Goal: Task Accomplishment & Management: Manage account settings

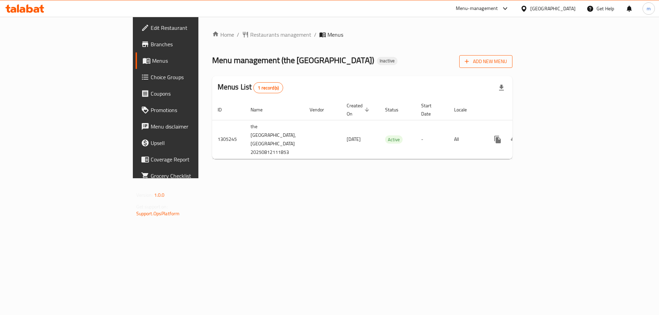
click at [507, 58] on span "Add New Menu" at bounding box center [486, 61] width 42 height 9
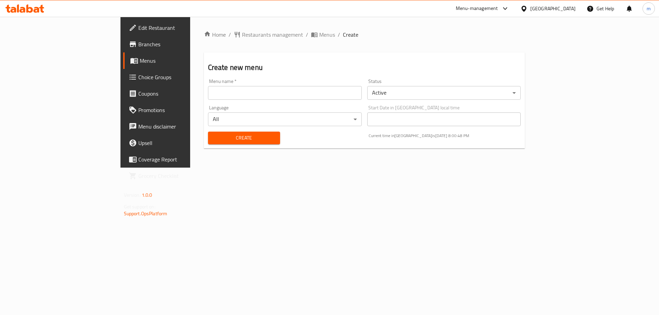
click at [292, 94] on input "text" at bounding box center [285, 93] width 154 height 14
type input "12/8"
click at [208, 132] on button "Create" at bounding box center [244, 138] width 72 height 13
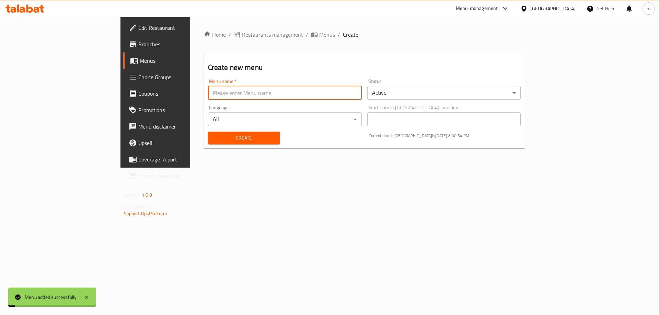
click at [140, 57] on span "Menus" at bounding box center [182, 61] width 85 height 8
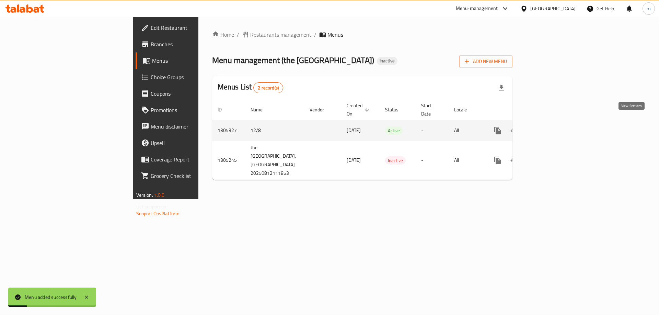
click at [551, 127] on icon "enhanced table" at bounding box center [547, 131] width 8 height 8
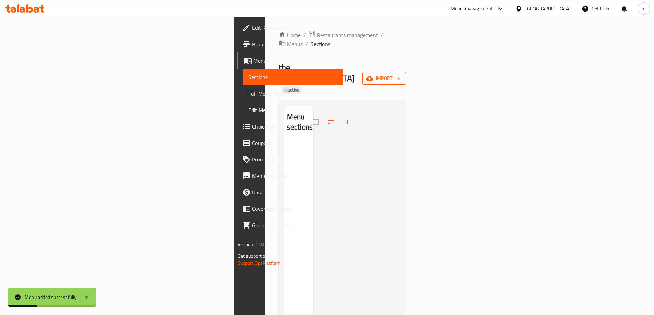
click at [400, 74] on span "import" at bounding box center [384, 78] width 33 height 9
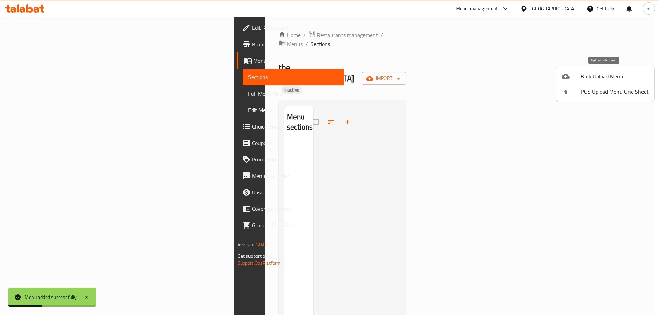
click at [601, 82] on li "Bulk Upload Menu" at bounding box center [605, 76] width 98 height 15
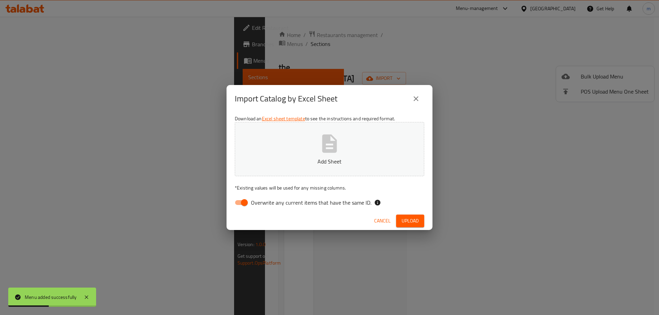
click at [371, 155] on button "Add Sheet" at bounding box center [329, 149] width 189 height 54
click at [246, 206] on input "Overwrite any current items that have the same ID." at bounding box center [244, 202] width 39 height 13
checkbox input "false"
click at [293, 155] on button "Add Sheet" at bounding box center [329, 149] width 189 height 54
click at [414, 218] on span "Upload" at bounding box center [409, 221] width 17 height 9
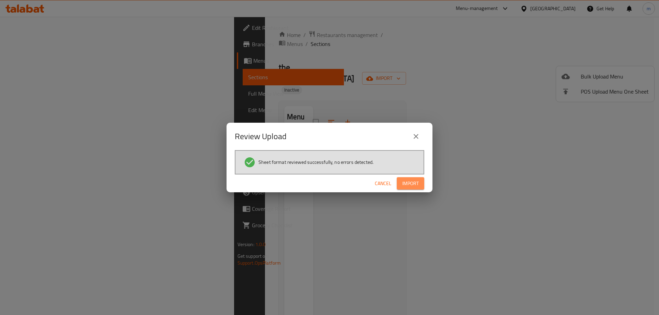
click at [414, 183] on span "Import" at bounding box center [410, 183] width 16 height 9
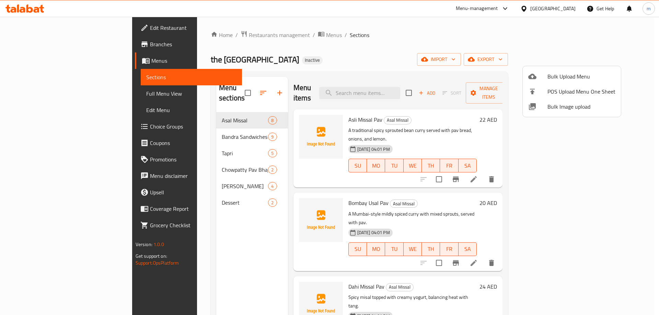
click at [49, 91] on div at bounding box center [329, 157] width 659 height 315
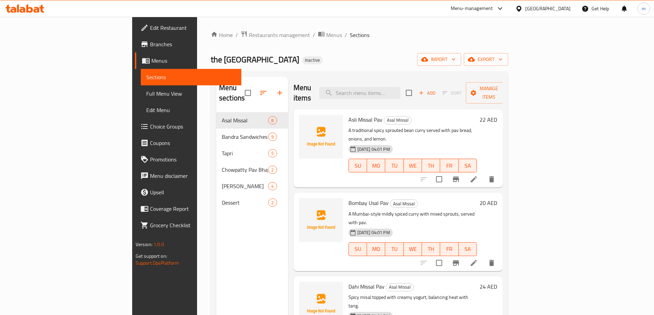
click at [146, 91] on span "Full Menu View" at bounding box center [191, 94] width 90 height 8
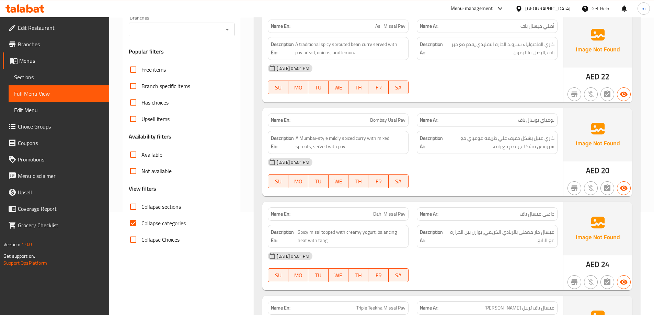
click at [162, 220] on span "Collapse categories" at bounding box center [163, 223] width 44 height 8
click at [141, 220] on input "Collapse categories" at bounding box center [133, 223] width 16 height 16
checkbox input "false"
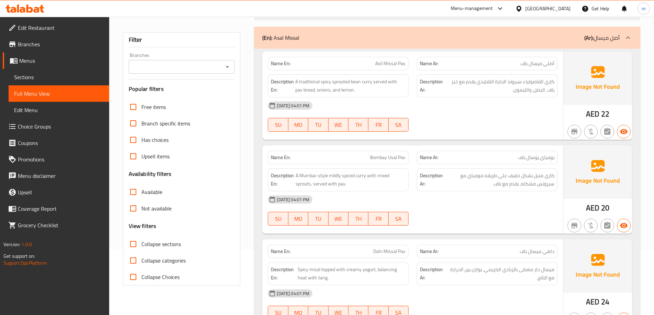
scroll to position [69, 0]
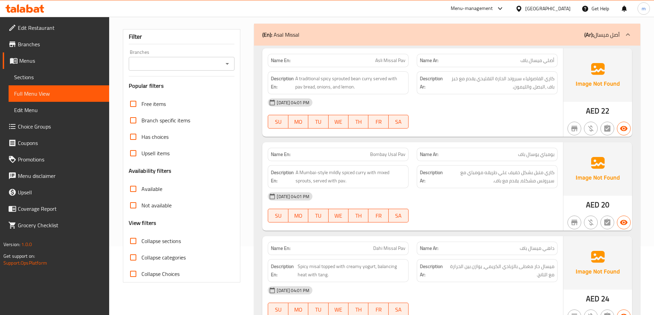
click at [466, 113] on div "12-08-2025 04:01 PM SU MO TU WE TH FR SA" at bounding box center [413, 113] width 298 height 38
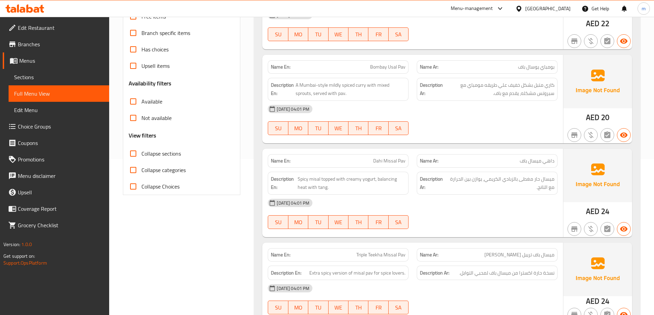
scroll to position [172, 0]
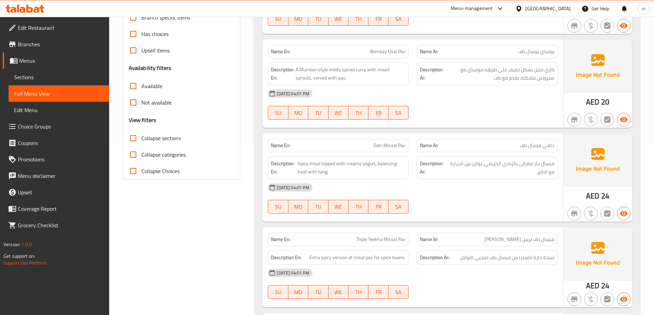
click at [468, 117] on div at bounding box center [486, 120] width 149 height 8
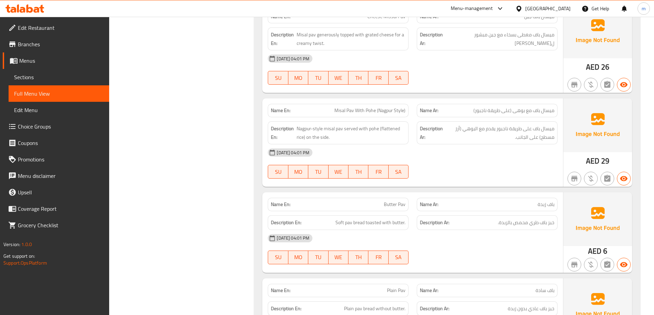
scroll to position [446, 0]
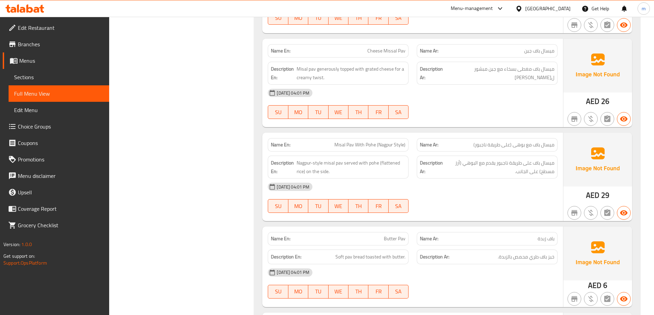
click at [471, 79] on span "ميسال باف مغطى بسخاء مع جبن مبشور لتويست كريمي" at bounding box center [500, 73] width 107 height 17
click at [477, 93] on div "12-08-2025 04:01 PM" at bounding box center [413, 93] width 298 height 16
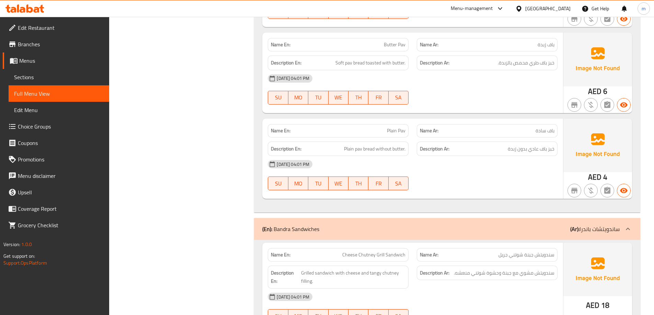
scroll to position [652, 0]
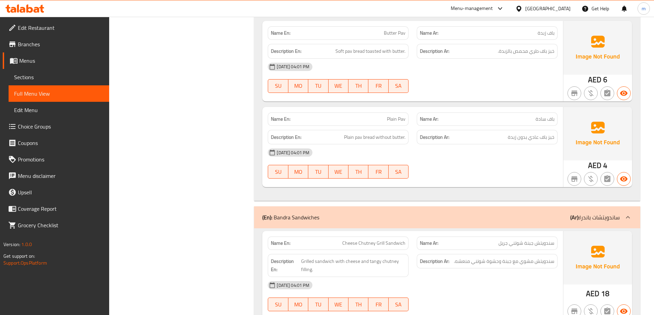
click at [510, 166] on div "12-08-2025 04:01 PM SU MO TU WE TH FR SA" at bounding box center [413, 163] width 298 height 38
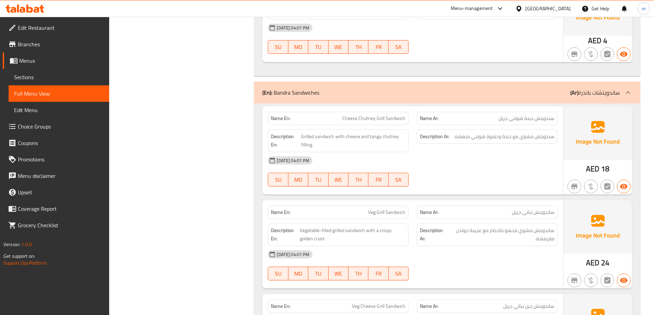
scroll to position [789, 0]
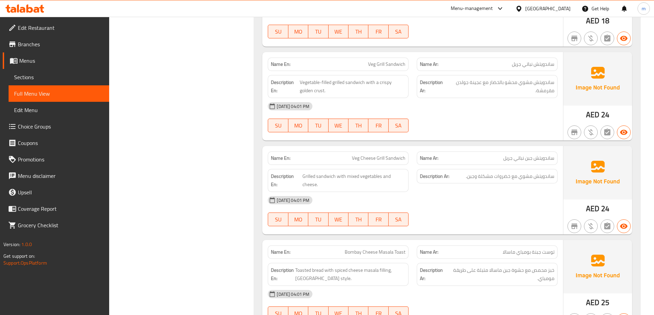
scroll to position [892, 0]
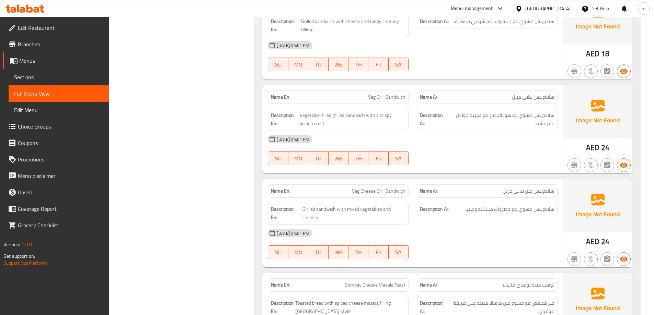
copy span "Veg Grill Sandwich"
click at [62, 79] on span "Sections" at bounding box center [59, 77] width 90 height 8
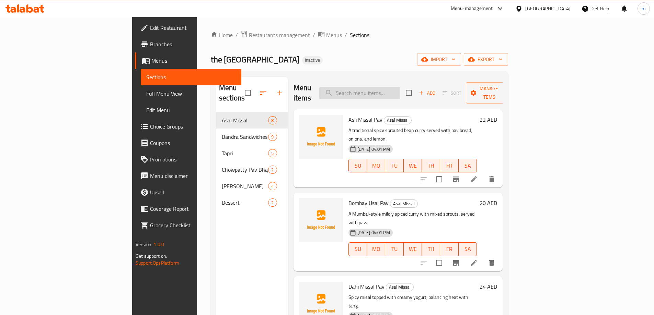
click at [400, 92] on input "search" at bounding box center [359, 93] width 81 height 12
paste input "Veg Grill Sandwich"
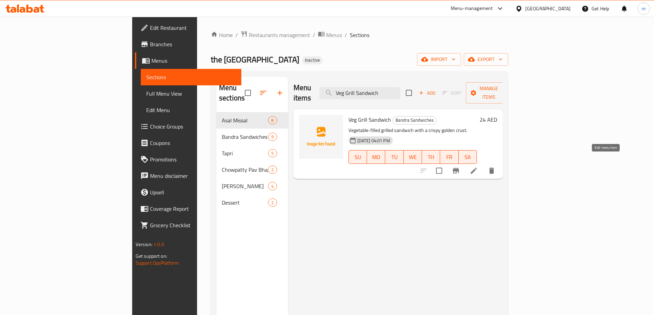
type input "Veg Grill Sandwich"
click at [478, 167] on icon at bounding box center [473, 171] width 8 height 8
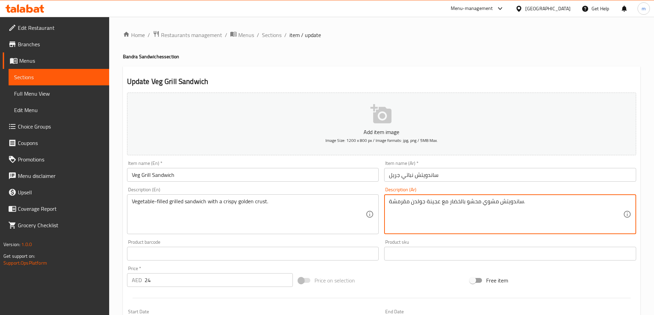
click at [459, 202] on textarea "ساندويتش مشوي محشو بالخضار مع عجينة جولدن مقرمشة." at bounding box center [506, 214] width 234 height 33
click at [550, 202] on textarea "ساندويتش مشوي محشو بالخضار مع عجينة جولدن مقرمشة." at bounding box center [506, 214] width 234 height 33
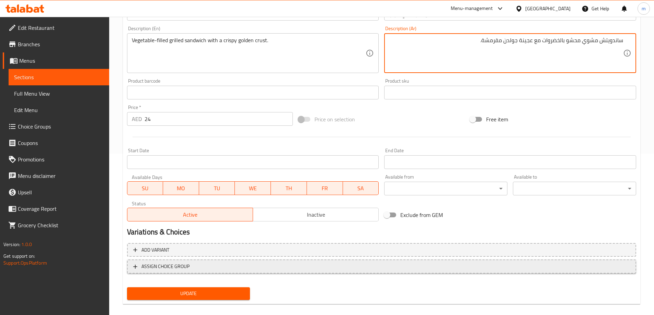
scroll to position [170, 0]
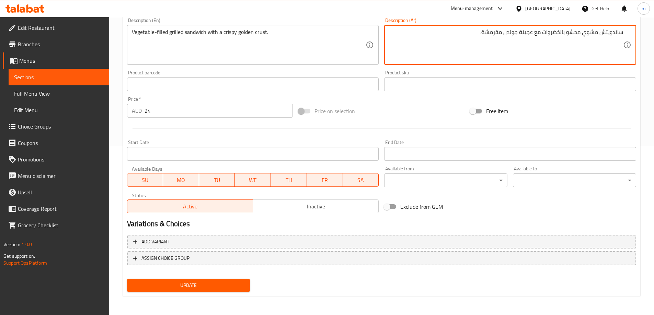
type textarea "ساندويتش مشوي محشو بالخضروات مع عجينة جولدن مقرمشة."
click at [222, 282] on span "Update" at bounding box center [188, 285] width 112 height 9
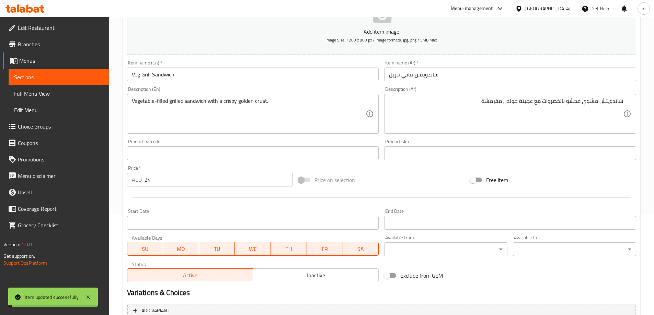
scroll to position [0, 0]
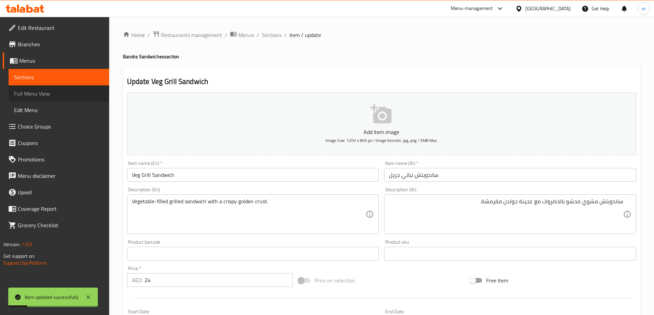
click at [47, 97] on span "Full Menu View" at bounding box center [59, 94] width 90 height 8
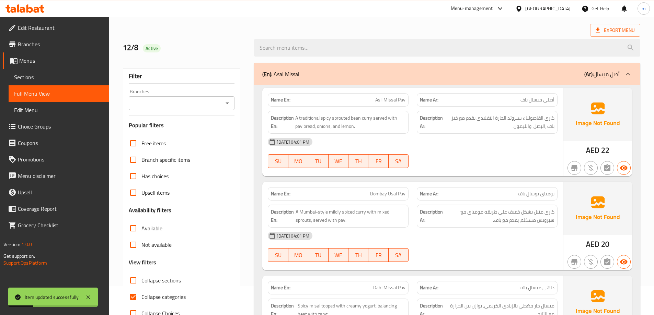
scroll to position [103, 0]
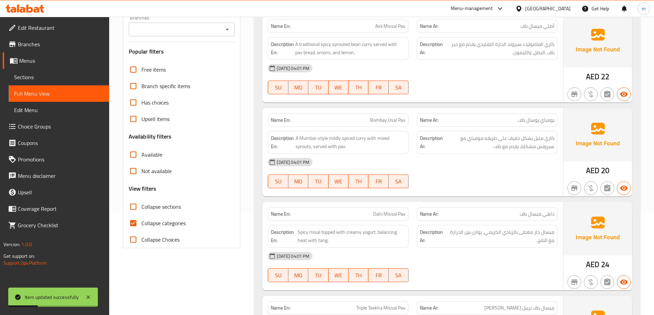
click at [165, 218] on label "Collapse categories" at bounding box center [155, 223] width 61 height 16
click at [141, 218] on input "Collapse categories" at bounding box center [133, 223] width 16 height 16
checkbox input "false"
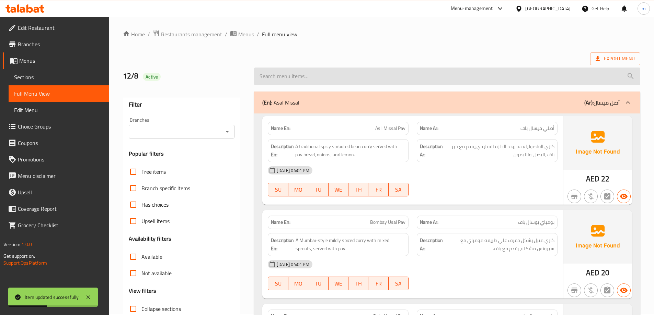
scroll to position [0, 0]
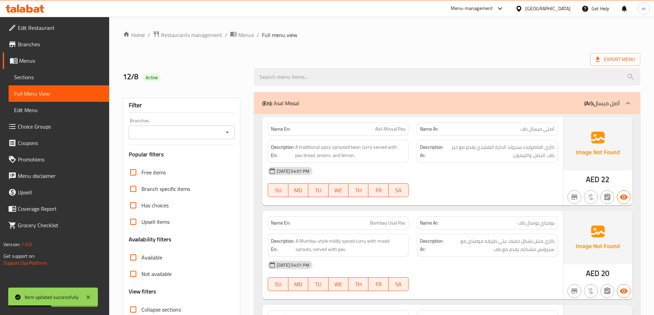
click at [513, 101] on div "(En): Asal Missal (Ar): أصل ميسال" at bounding box center [440, 103] width 357 height 8
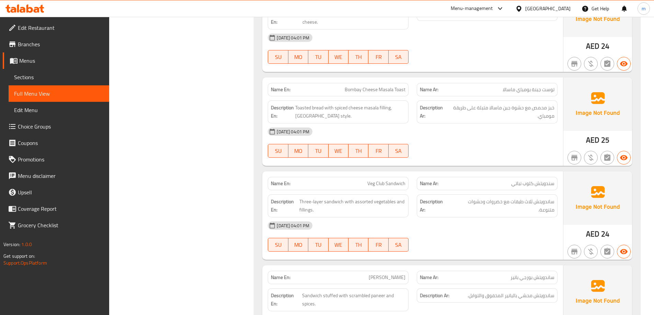
scroll to position [343, 0]
click at [383, 182] on span "Veg Club Sandwich" at bounding box center [386, 183] width 38 height 7
copy span "Veg Club Sandwich"
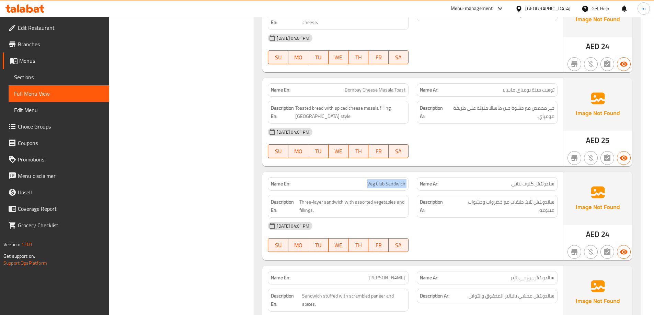
click at [43, 69] on link "Sections" at bounding box center [59, 77] width 101 height 16
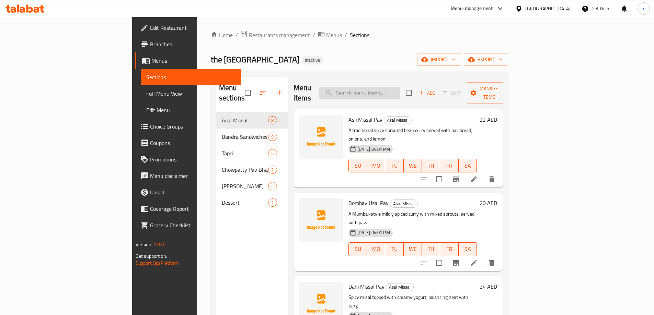
click at [397, 87] on input "search" at bounding box center [359, 93] width 81 height 12
paste input "Veg Club Sandwich"
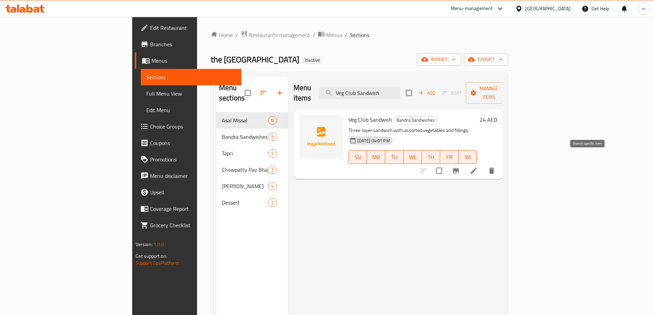
type input "Veg Club Sandwich"
click at [478, 167] on icon at bounding box center [473, 171] width 8 height 8
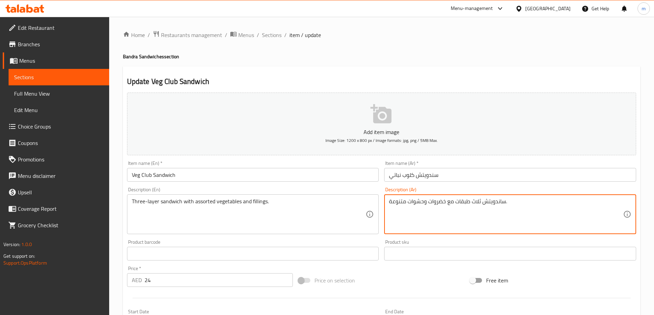
click at [487, 205] on textarea "ساندويتش ثلاث طبقات مع خضروات وحشوات متنوعة." at bounding box center [506, 214] width 234 height 33
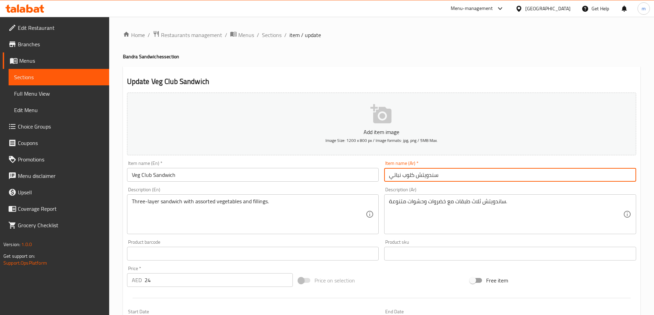
click at [429, 174] on input "سندويتش كلوب نباتي" at bounding box center [510, 175] width 252 height 14
paste input "ا"
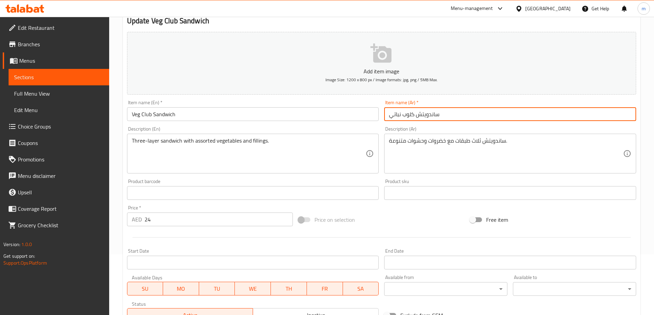
scroll to position [170, 0]
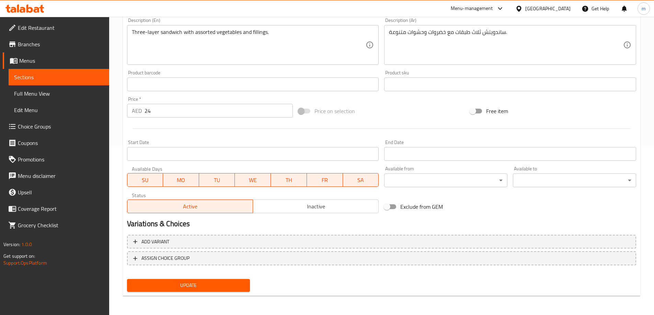
type input "ساندويتش كلوب نباتي"
click at [227, 283] on span "Update" at bounding box center [188, 285] width 112 height 9
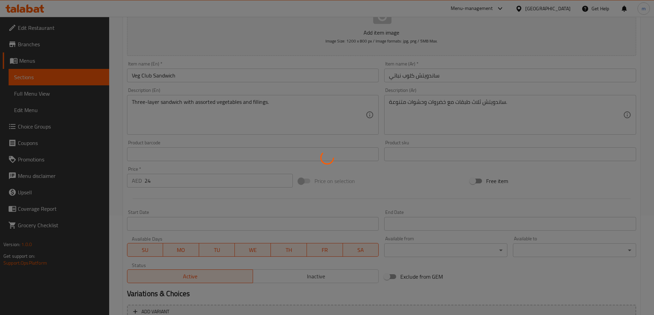
scroll to position [0, 0]
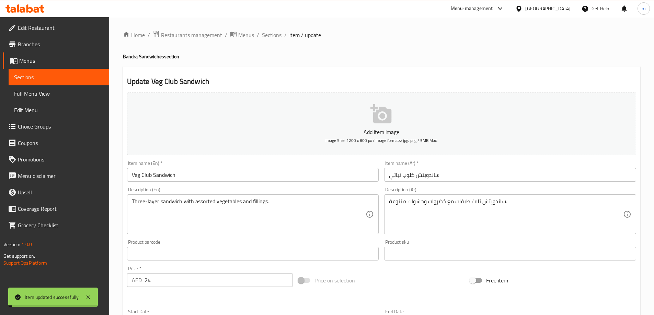
click at [85, 90] on span "Full Menu View" at bounding box center [59, 94] width 90 height 8
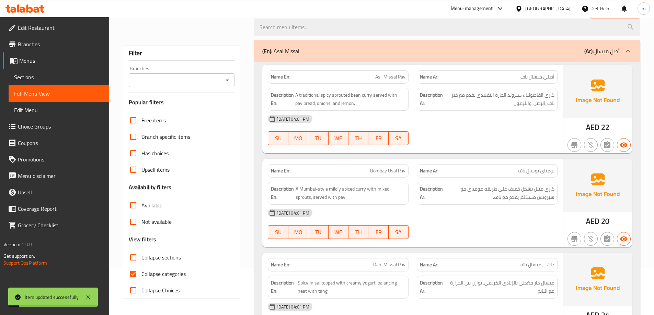
scroll to position [103, 0]
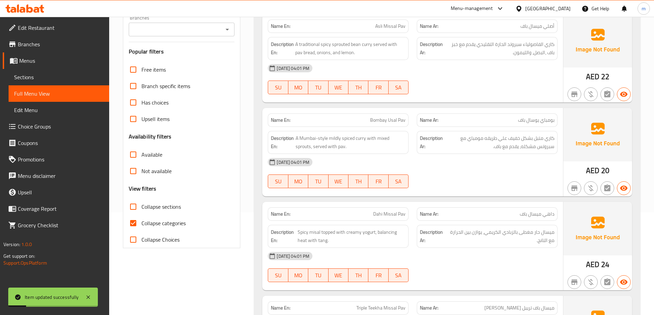
click at [160, 221] on span "Collapse categories" at bounding box center [163, 223] width 44 height 8
click at [141, 221] on input "Collapse categories" at bounding box center [133, 223] width 16 height 16
checkbox input "false"
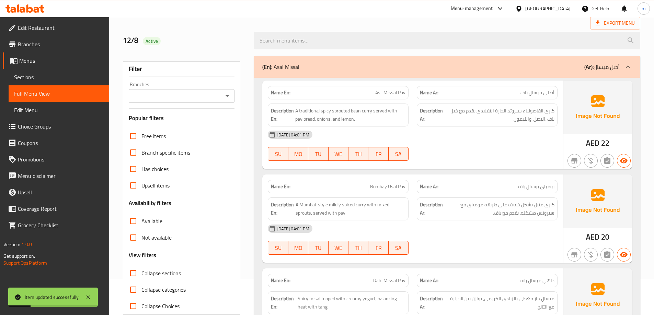
scroll to position [0, 0]
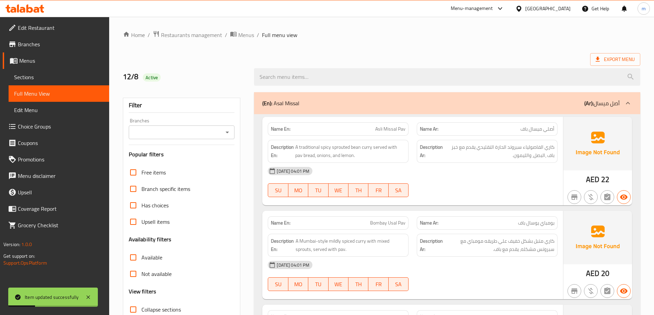
click at [434, 107] on div "(En): Asal Missal (Ar): أصل ميسال" at bounding box center [447, 103] width 386 height 22
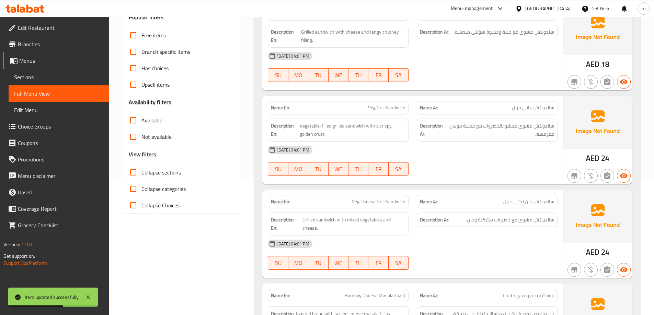
scroll to position [69, 0]
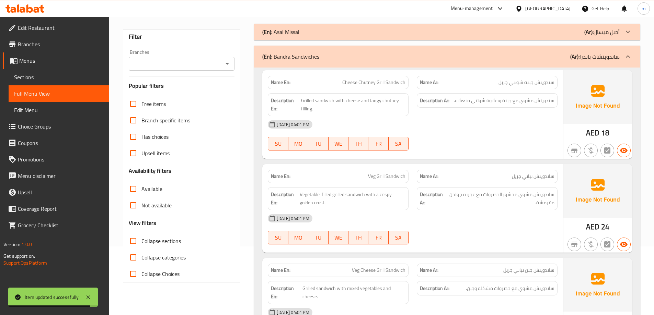
click at [545, 178] on span "ساندويتش نباتي جريل" at bounding box center [533, 176] width 43 height 7
copy span "ساندويتش"
click at [47, 81] on span "Sections" at bounding box center [59, 77] width 90 height 8
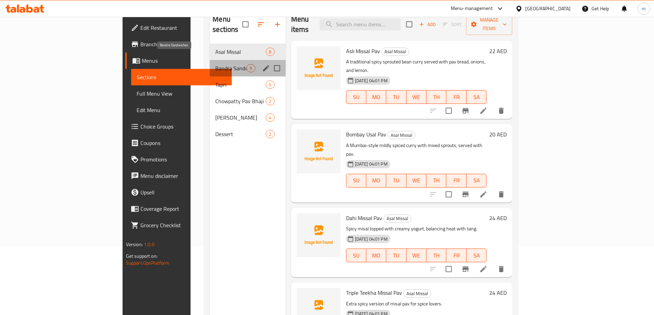
click at [215, 64] on span "Bandra Sandwiches" at bounding box center [230, 68] width 31 height 8
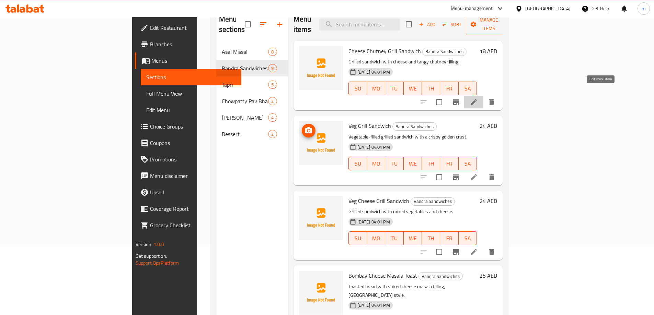
click at [477, 99] on icon at bounding box center [473, 102] width 6 height 6
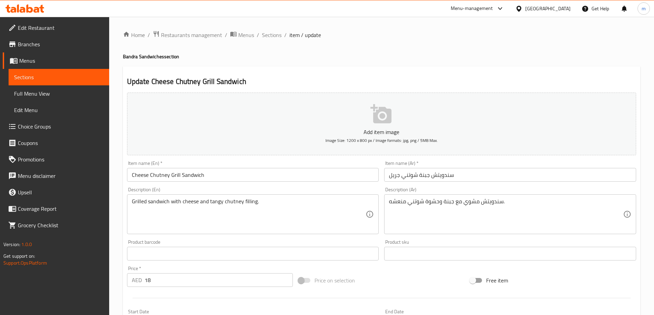
click at [446, 177] on input "سندويتش جبنة شوتني جريل" at bounding box center [510, 175] width 252 height 14
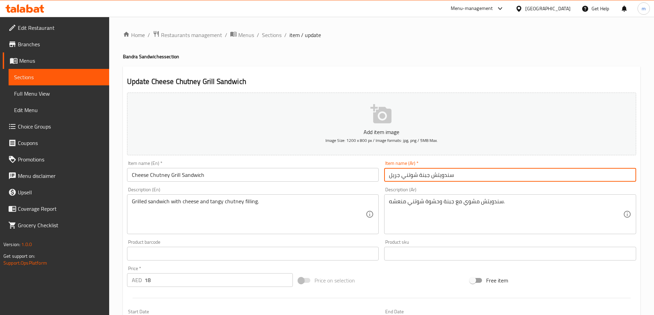
click at [446, 177] on input "سندويتش جبنة شوتني جريل" at bounding box center [510, 175] width 252 height 14
paste input "ا"
type input "ساندويتش جبنة شوتني جريل"
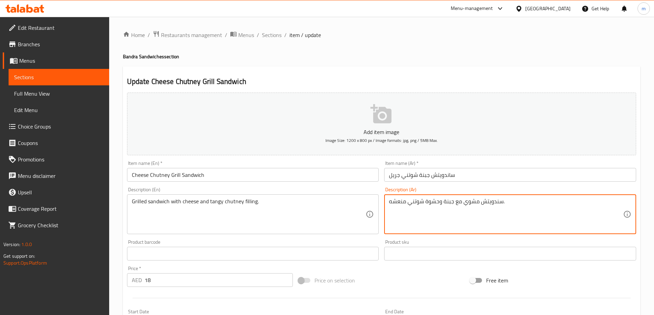
paste textarea "ا"
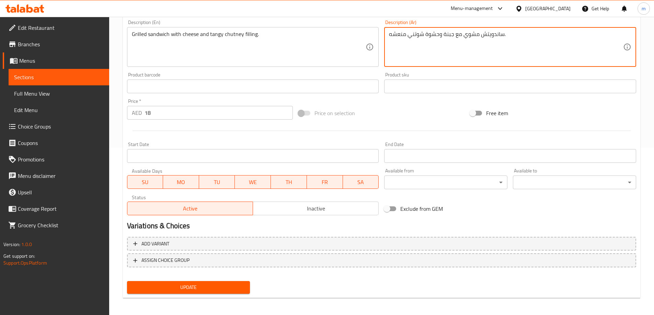
scroll to position [170, 0]
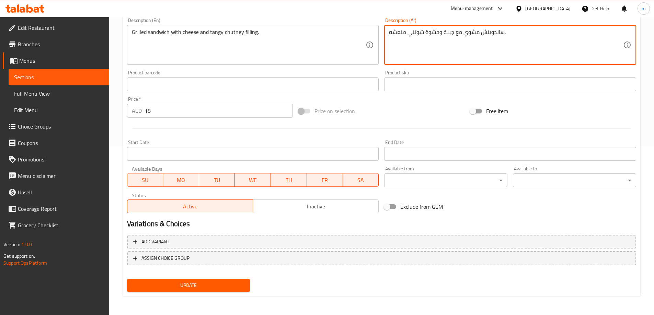
type textarea "ساندويتش مشوي مع جبنة وحشوة شوتني منعشه."
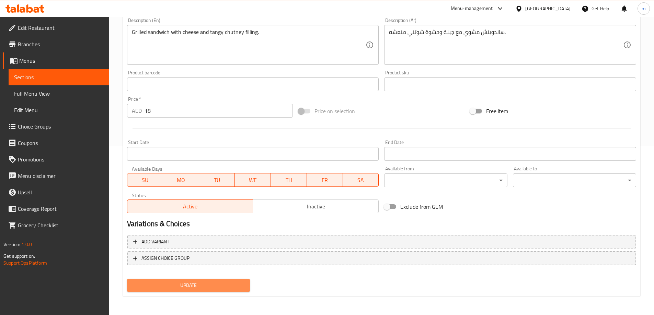
click at [224, 282] on span "Update" at bounding box center [188, 285] width 112 height 9
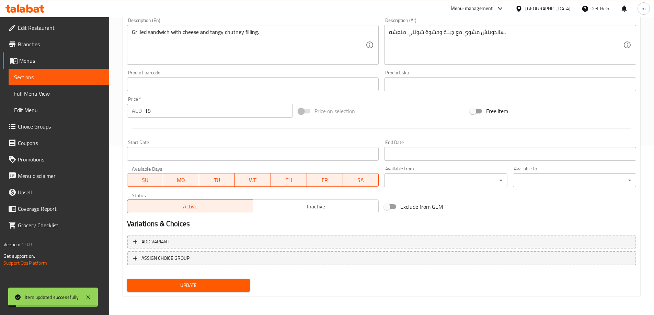
click at [45, 94] on span "Full Menu View" at bounding box center [59, 94] width 90 height 8
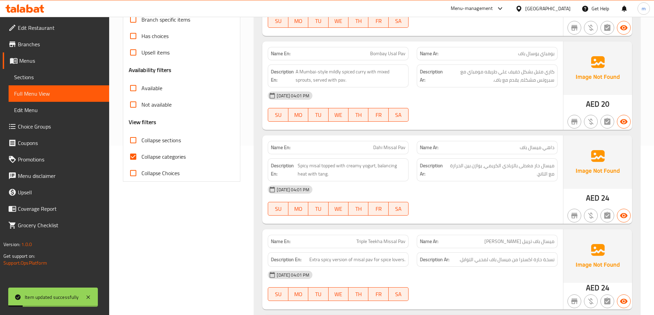
click at [183, 159] on span "Collapse categories" at bounding box center [163, 157] width 44 height 8
click at [141, 159] on input "Collapse categories" at bounding box center [133, 157] width 16 height 16
checkbox input "false"
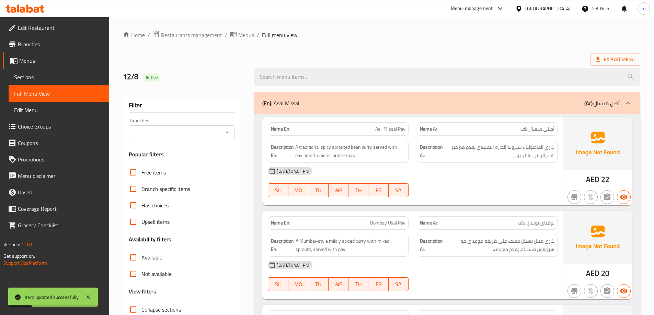
click at [439, 106] on div "(En): Asal Missal (Ar): أصل ميسال" at bounding box center [440, 103] width 357 height 8
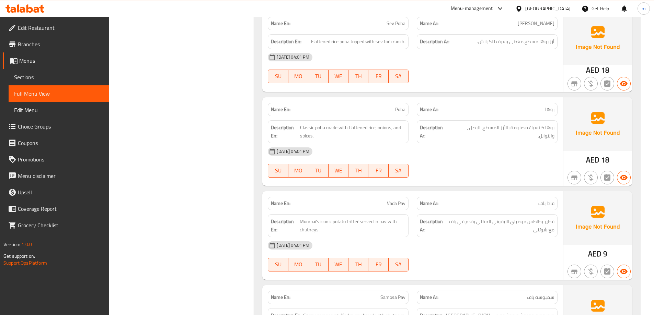
scroll to position [1029, 0]
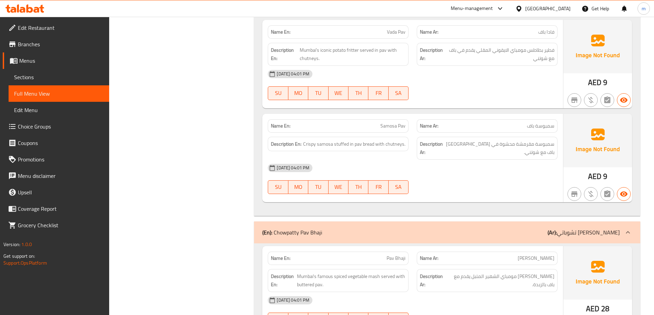
scroll to position [1235, 0]
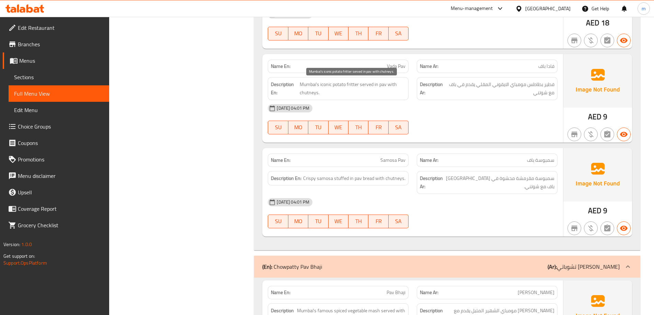
click at [389, 84] on span "Mumbai's iconic potato fritter served in pav with chutneys." at bounding box center [353, 88] width 106 height 17
copy span "Mumbai's iconic potato fritter served in pav with chutneys."
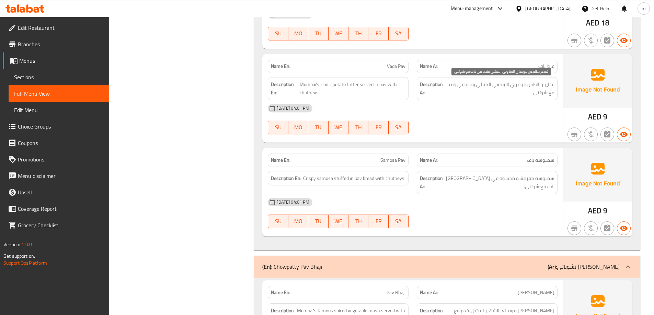
click at [529, 93] on span "فطير بطاطس مومباي الايقوني المقلي يقدم في باف مع شوتني" at bounding box center [500, 88] width 108 height 17
click at [532, 90] on span "فطير بطاطس مومباي الايقوني المقلي يقدم في باف مع شوتني" at bounding box center [500, 88] width 108 height 17
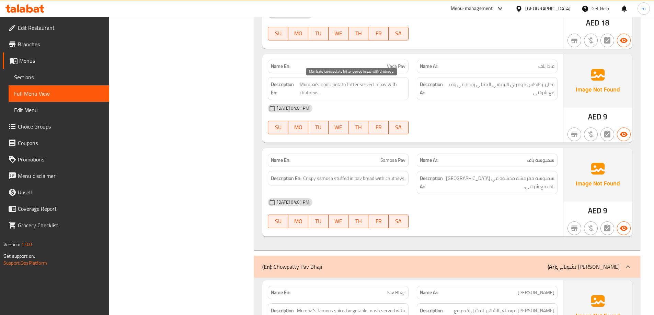
click at [385, 82] on span "Mumbai's iconic potato fritter served in pav with chutneys." at bounding box center [353, 88] width 106 height 17
copy span "Mumbai's iconic potato fritter served in pav with chutneys."
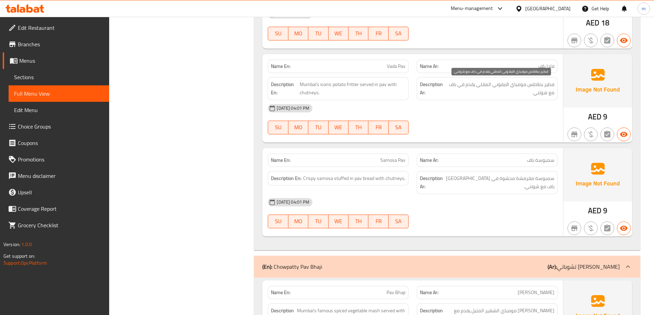
click at [531, 88] on span "فطير بطاطس مومباي الايقوني المقلي يقدم في باف مع شوتني" at bounding box center [500, 88] width 108 height 17
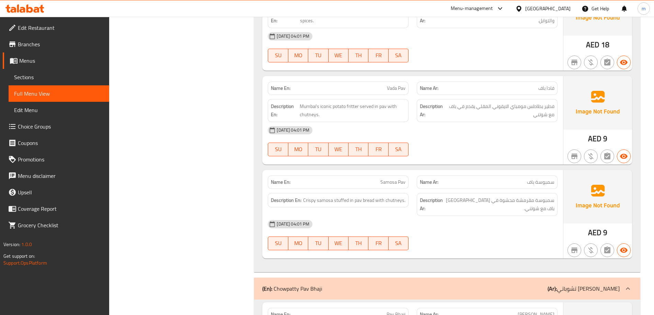
scroll to position [1201, 0]
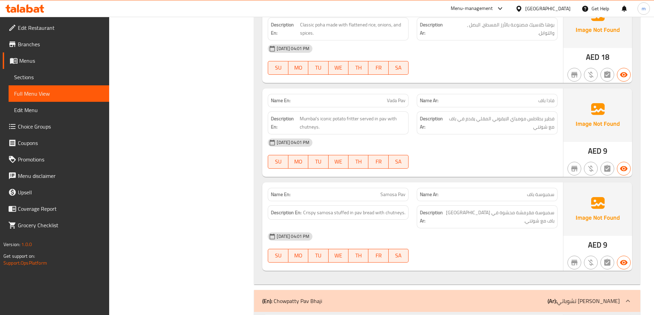
copy span "Vada Pav"
click at [63, 78] on span "Sections" at bounding box center [59, 77] width 90 height 8
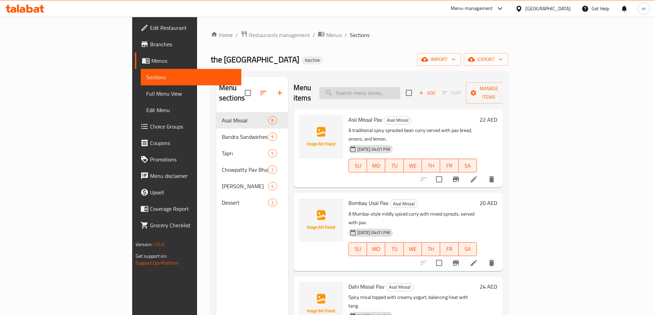
click at [398, 87] on input "search" at bounding box center [359, 93] width 81 height 12
paste input "Vada Pav"
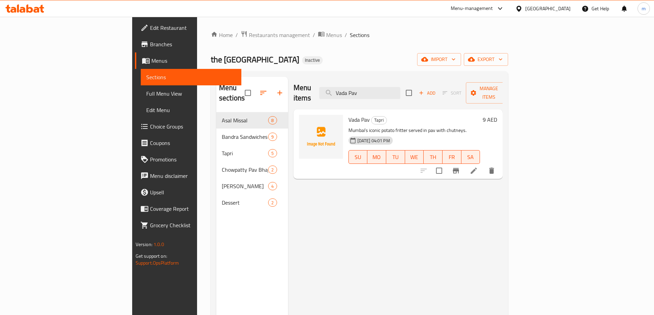
type input "Vada Pav"
click at [483, 165] on li at bounding box center [473, 171] width 19 height 12
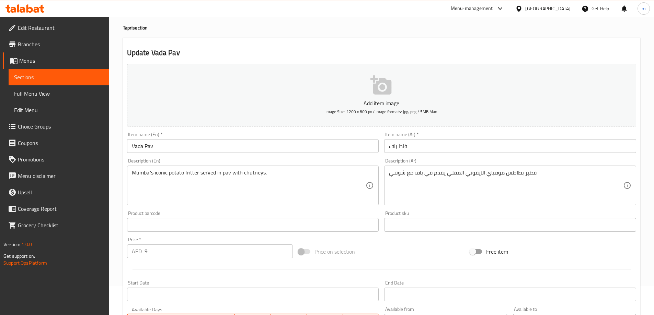
scroll to position [69, 0]
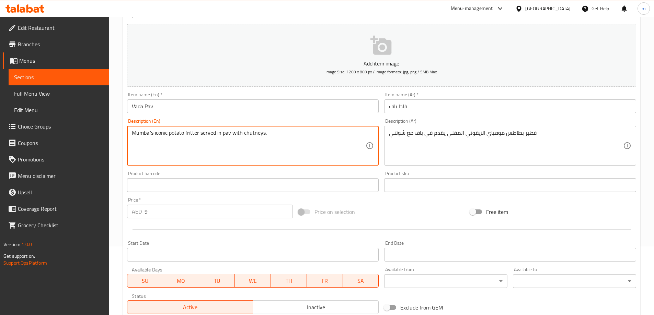
click at [268, 147] on textarea "Mumbai's iconic potato fritter served in pav with chutneys." at bounding box center [249, 146] width 234 height 33
paste textarea
type textarea "Mumbai's iconic potato fritter served in pav with chutneys."
click at [488, 136] on textarea "فطير بطاطس مومباي الايقوني المقلي يقدم في باف مع شوتني" at bounding box center [506, 146] width 234 height 33
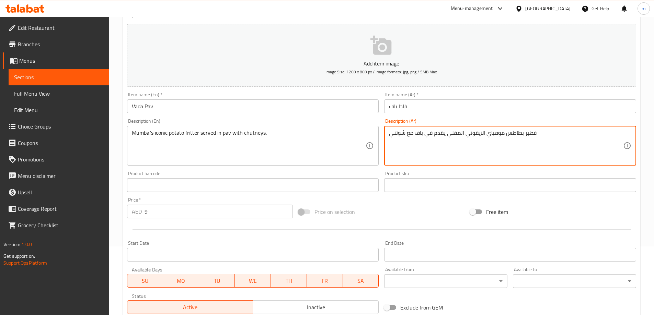
click at [488, 136] on textarea "فطير بطاطس مومباي الايقوني المقلي يقدم في باف مع شوتني" at bounding box center [506, 146] width 234 height 33
click at [488, 136] on textarea at bounding box center [506, 146] width 234 height 33
click at [490, 148] on textarea at bounding box center [506, 146] width 234 height 33
type textarea "فطير بطاطس مومباي الايقوني المقلي يقدم في باف مع شوتني"
click at [490, 148] on textarea "فطير بطاطس مومباي الايقوني المقلي يقدم في باف مع شوتني" at bounding box center [506, 146] width 234 height 33
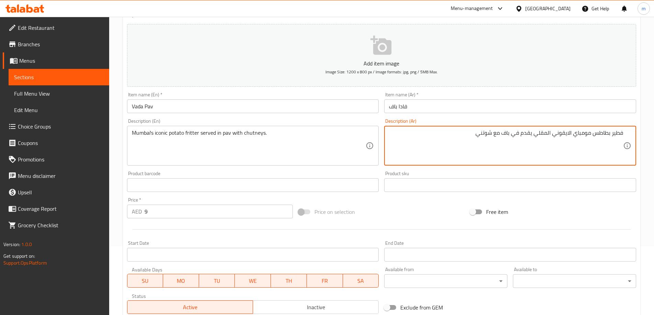
click at [443, 152] on textarea "فطير بطاطس مومباي الايقوني المقلي يقدم في باف مع شوتني" at bounding box center [506, 146] width 234 height 33
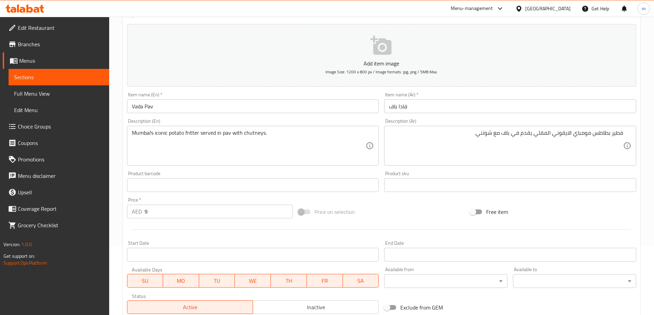
click at [186, 236] on div at bounding box center [381, 229] width 514 height 17
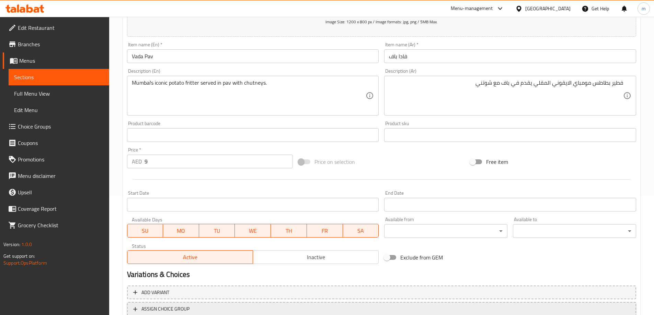
scroll to position [170, 0]
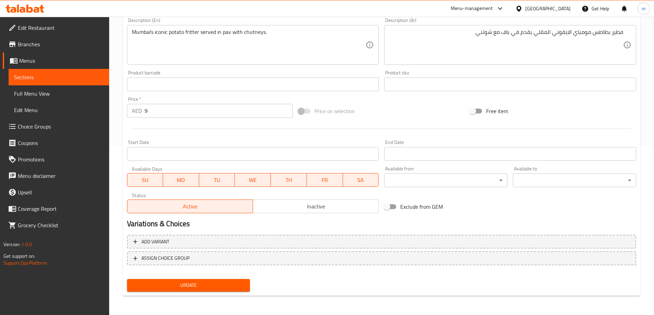
click at [195, 284] on span "Update" at bounding box center [188, 285] width 112 height 9
click at [56, 90] on span "Full Menu View" at bounding box center [59, 94] width 90 height 8
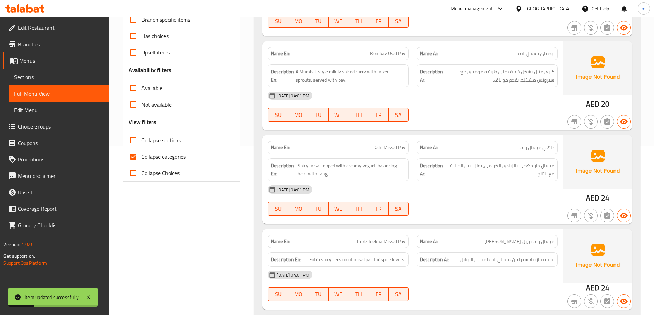
click at [152, 158] on span "Collapse categories" at bounding box center [163, 157] width 44 height 8
click at [141, 158] on input "Collapse categories" at bounding box center [133, 157] width 16 height 16
checkbox input "false"
click at [146, 142] on span "Collapse sections" at bounding box center [160, 140] width 39 height 8
click at [141, 142] on input "Collapse sections" at bounding box center [133, 140] width 16 height 16
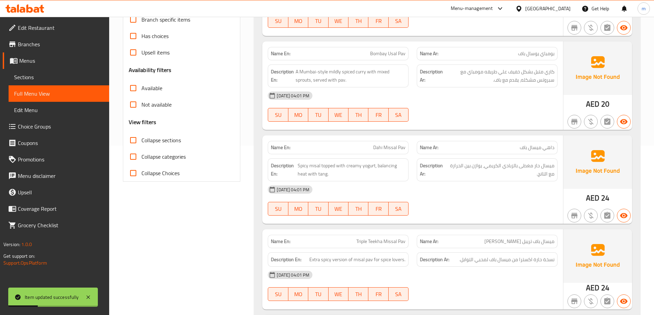
checkbox input "true"
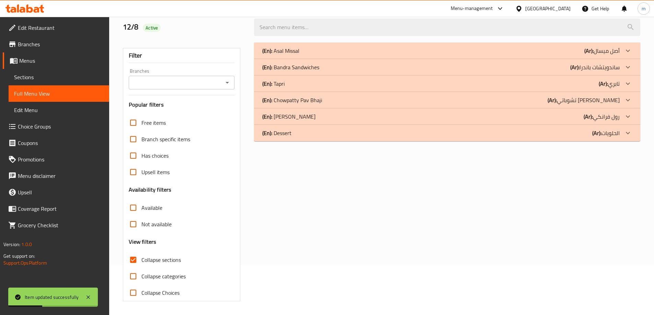
scroll to position [50, 0]
click at [595, 59] on div "(En): Tapri (Ar): تابري" at bounding box center [447, 51] width 386 height 16
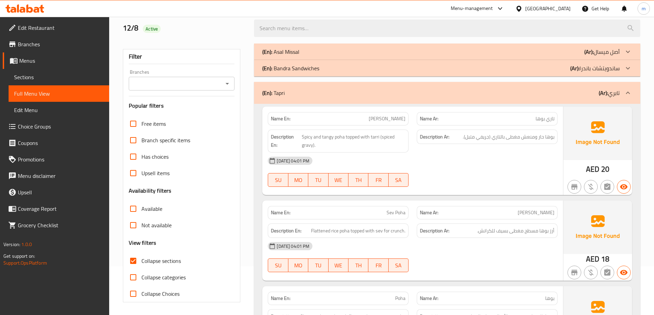
scroll to position [15, 0]
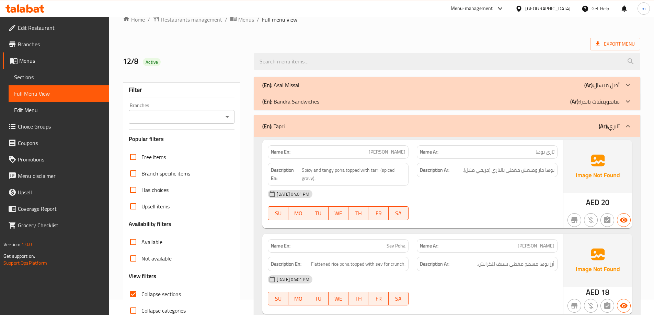
click at [558, 125] on div "(En): Tapri (Ar): تابري" at bounding box center [440, 126] width 357 height 8
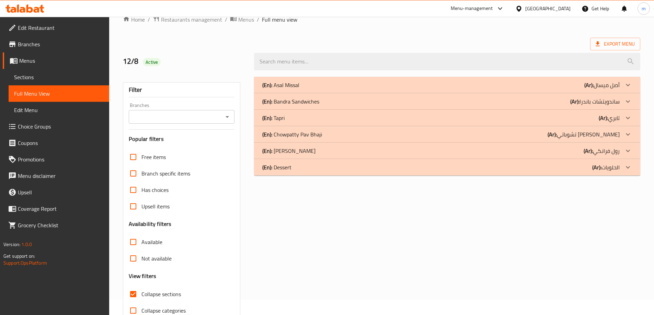
click at [531, 89] on div "(En): Chowpatty Pav Bhaji (Ar): تشوباتي باف باجي" at bounding box center [440, 85] width 357 height 8
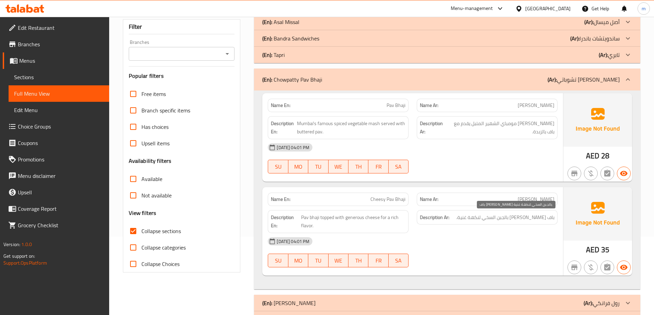
scroll to position [105, 0]
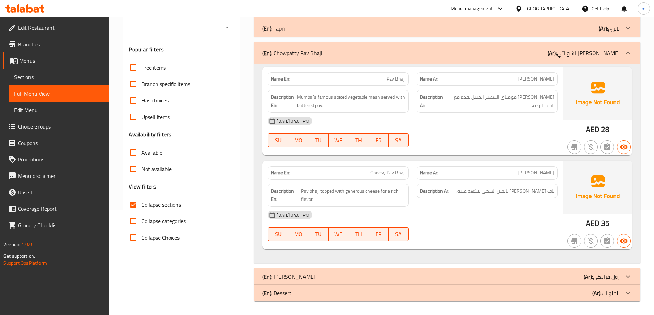
click at [557, 53] on b "(Ar):" at bounding box center [551, 53] width 9 height 10
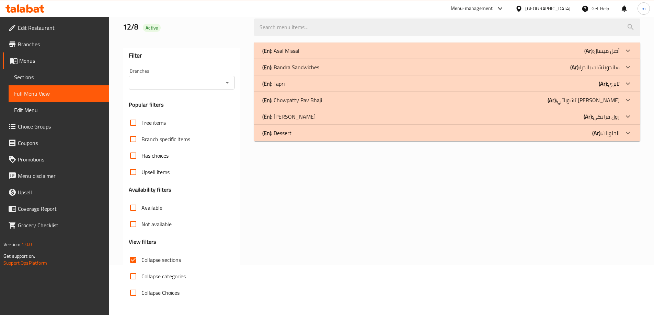
scroll to position [50, 0]
click at [617, 55] on p "(Ar): رول فرانكي" at bounding box center [601, 51] width 35 height 8
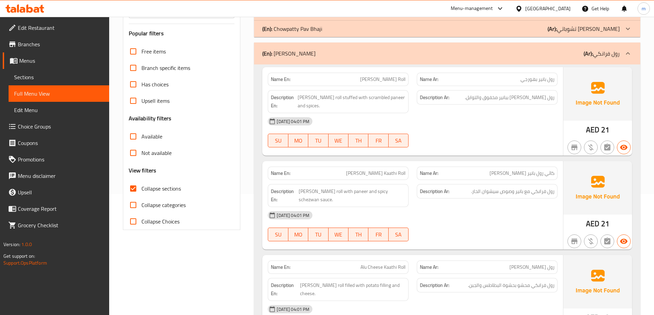
scroll to position [118, 0]
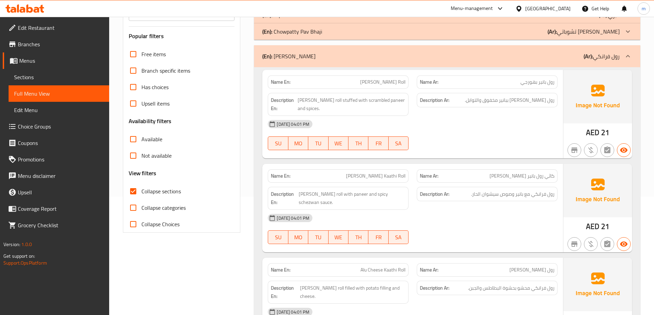
click at [490, 128] on div "12-08-2025 04:01 PM" at bounding box center [413, 124] width 298 height 16
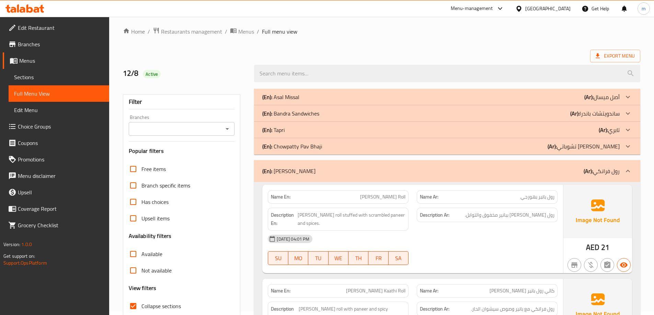
scroll to position [0, 0]
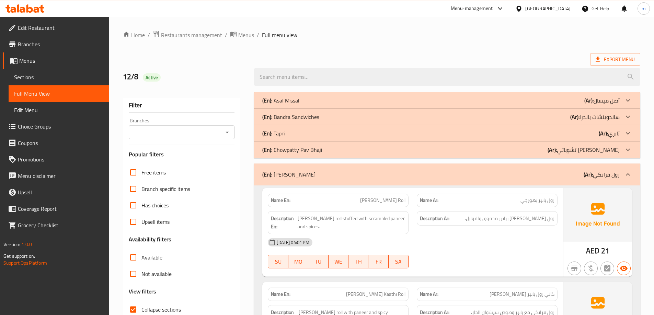
click at [523, 173] on div "(En): Frankie Roll (Ar): رول فرانكي" at bounding box center [440, 175] width 357 height 8
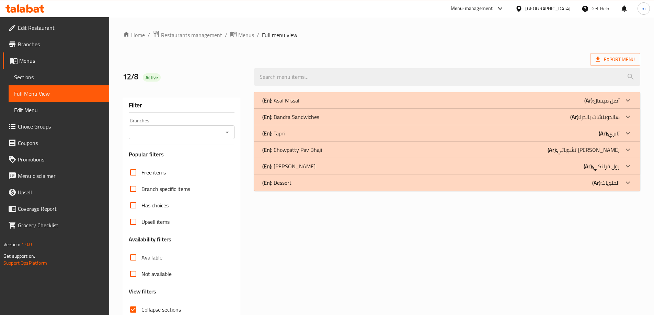
click at [523, 109] on div "(En): Dessert (Ar): الحلويات" at bounding box center [447, 100] width 386 height 16
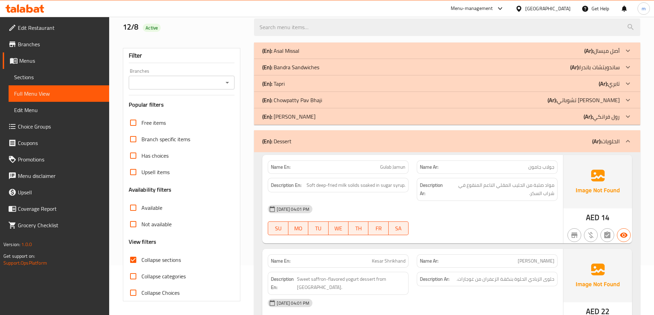
scroll to position [100, 0]
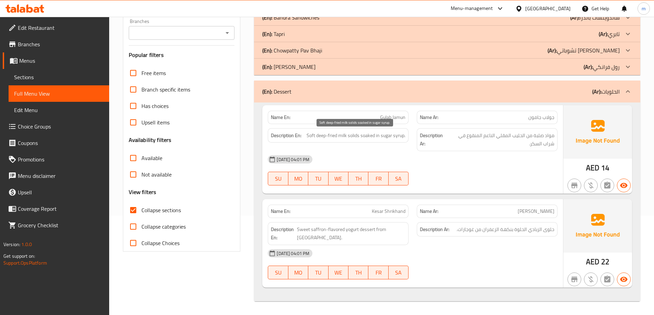
click at [341, 137] on span "Soft deep-fried milk solids soaked in sugar syrup." at bounding box center [355, 135] width 99 height 9
click at [355, 136] on span "Soft deep-fried milk solids soaked in sugar syrup." at bounding box center [355, 135] width 99 height 9
copy span "milk solids"
click at [499, 156] on div "12-08-2025 04:01 PM" at bounding box center [413, 159] width 298 height 16
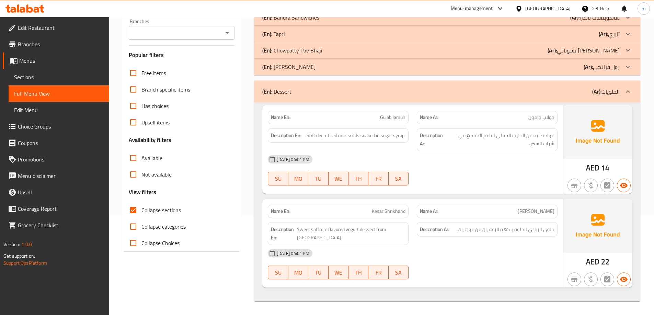
click at [393, 116] on span "Gulab Jamun" at bounding box center [392, 117] width 25 height 7
copy span "Gulab Jamun"
click at [38, 78] on span "Sections" at bounding box center [59, 77] width 90 height 8
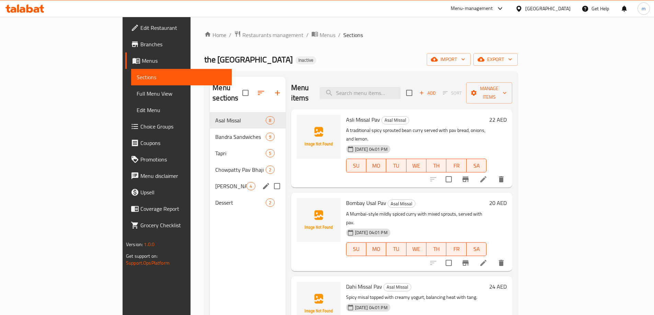
click at [210, 183] on div "Frankie Roll 4" at bounding box center [247, 186] width 75 height 16
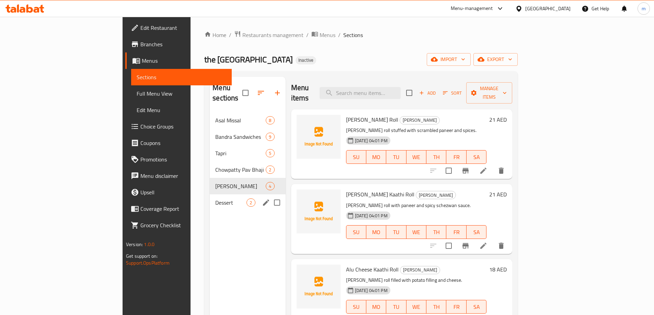
click at [210, 197] on div "Dessert 2" at bounding box center [247, 203] width 75 height 16
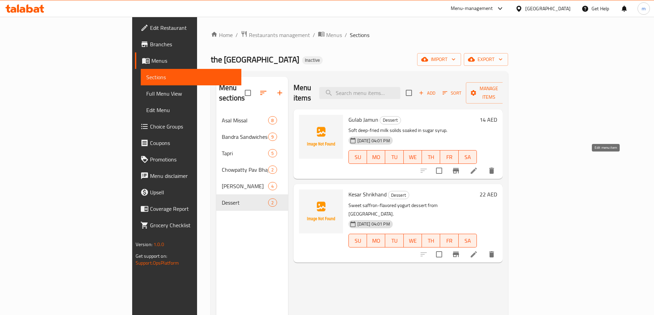
click at [478, 167] on icon at bounding box center [473, 171] width 8 height 8
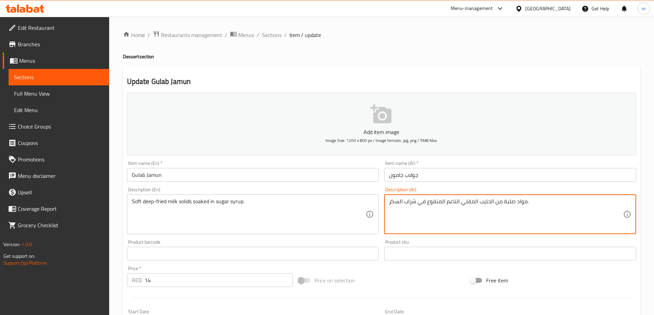
click at [512, 203] on textarea "مواد صلبة من الحليب المقلي الناعم المنقوع في شراب السكر." at bounding box center [506, 214] width 234 height 33
paste textarea "Gulab Jamun"
type textarea "مواد صلبة من الحليب المقلي الناعم المنقوع في شراب السكر."
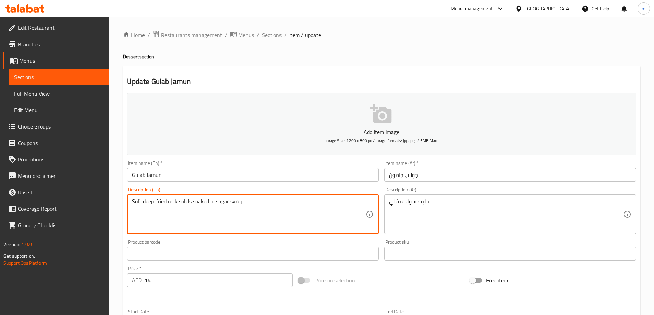
click at [144, 201] on textarea "Soft deep-fried milk solids soaked in sugar syrup." at bounding box center [249, 214] width 234 height 33
click at [159, 202] on textarea "Soft deep-fried milk solids soaked in sugar syrup." at bounding box center [249, 214] width 234 height 33
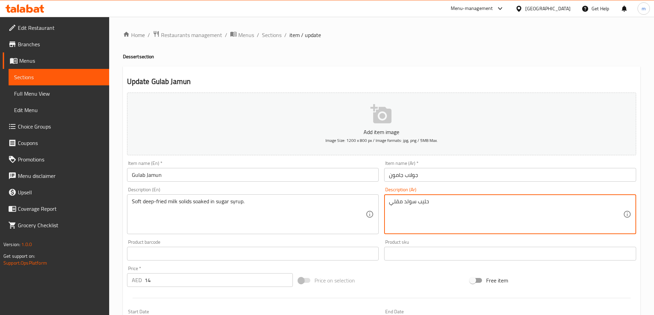
click at [443, 205] on textarea "حليب سولد مقلي" at bounding box center [506, 214] width 234 height 33
click at [589, 201] on textarea "حليب سولد مقلي" at bounding box center [506, 214] width 234 height 33
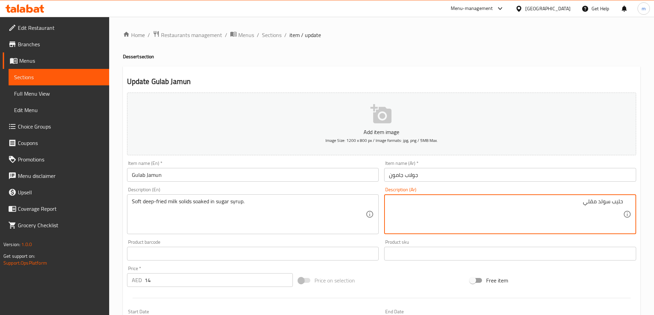
click at [581, 203] on textarea "حليب سولد مقلي" at bounding box center [506, 214] width 234 height 33
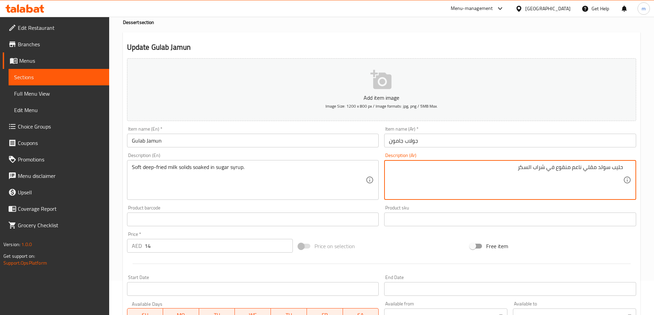
type textarea "حليب سولد مقلي ناعم منقوع في شراب السكر"
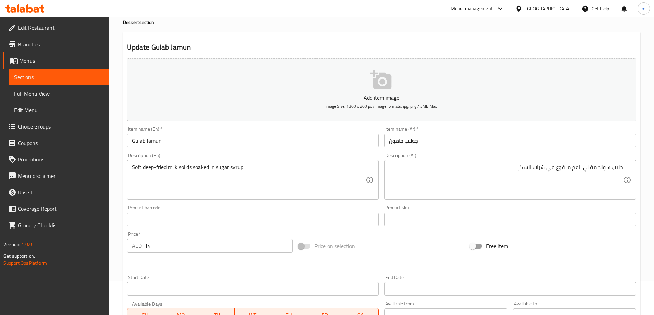
click at [317, 265] on div at bounding box center [381, 264] width 514 height 17
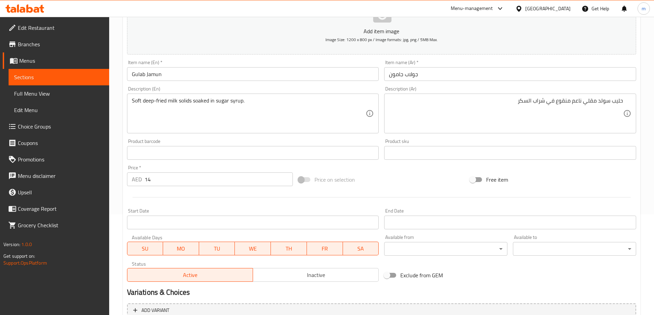
scroll to position [170, 0]
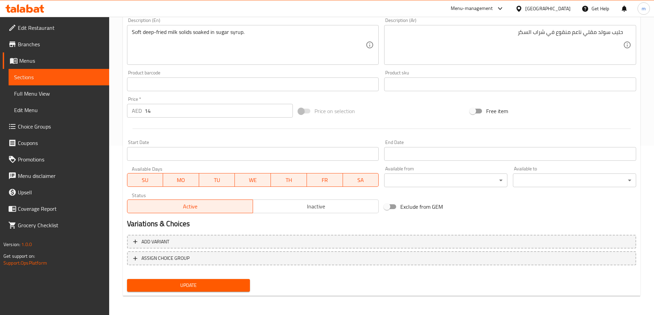
click at [191, 281] on span "Update" at bounding box center [188, 285] width 112 height 9
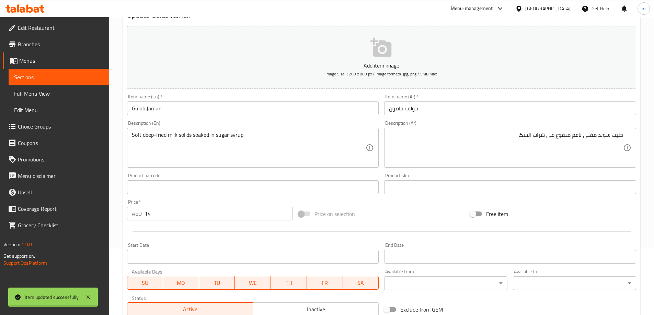
scroll to position [0, 0]
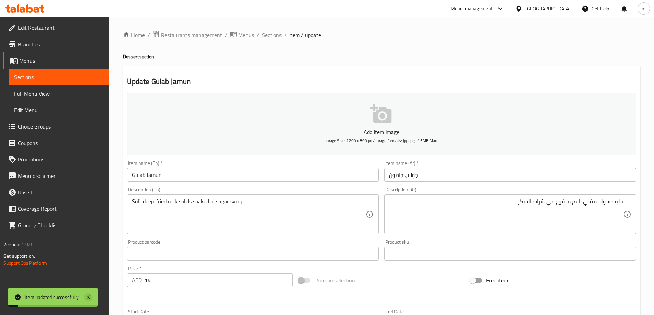
click at [87, 298] on icon at bounding box center [88, 297] width 8 height 8
click at [140, 190] on div "Description (En) Soft deep-fried milk solids soaked in sugar syrup. Description…" at bounding box center [253, 210] width 252 height 47
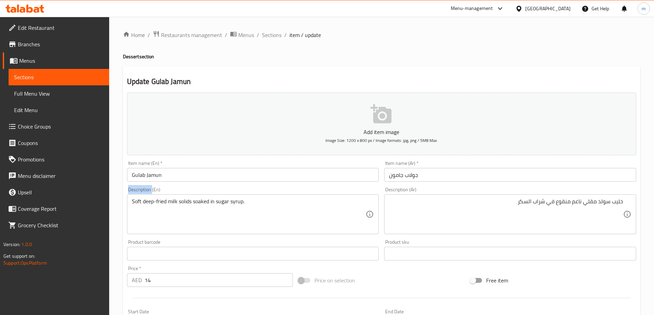
click at [140, 190] on div "Description (En) Soft deep-fried milk solids soaked in sugar syrup. Description…" at bounding box center [253, 210] width 252 height 47
copy label "Description"
click at [444, 67] on div "Update Gulab Jamun Add item image Image Size: 1200 x 800 px / Image formats: jp…" at bounding box center [381, 266] width 517 height 399
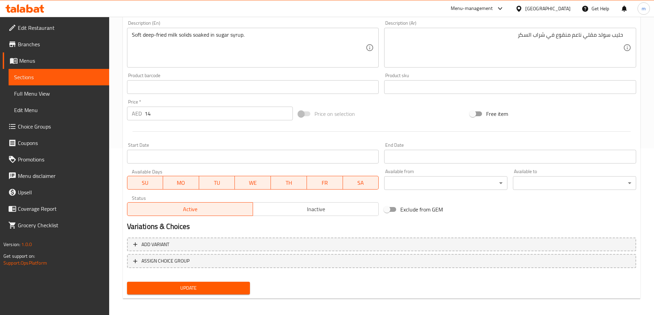
scroll to position [170, 0]
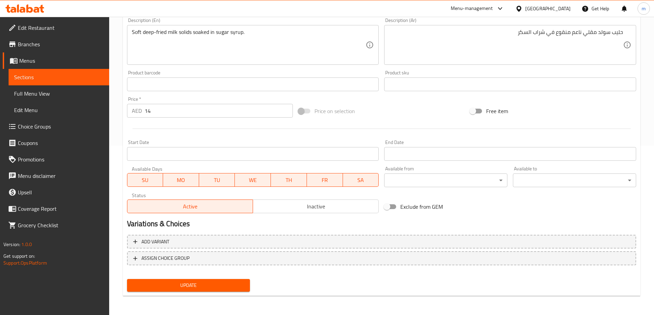
click at [177, 284] on span "Update" at bounding box center [188, 285] width 112 height 9
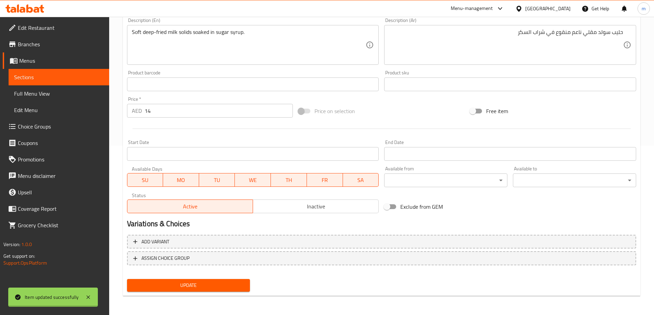
click at [73, 72] on link "Sections" at bounding box center [59, 77] width 101 height 16
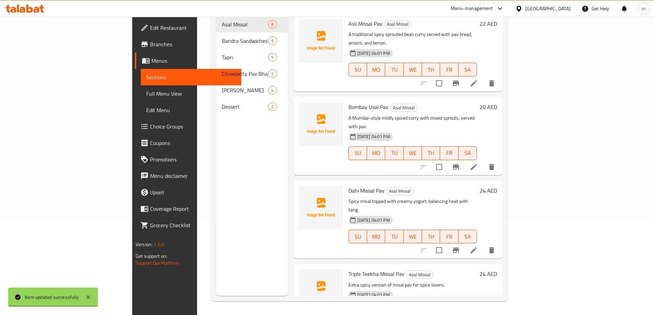
scroll to position [96, 0]
click at [146, 95] on span "Full Menu View" at bounding box center [191, 94] width 90 height 8
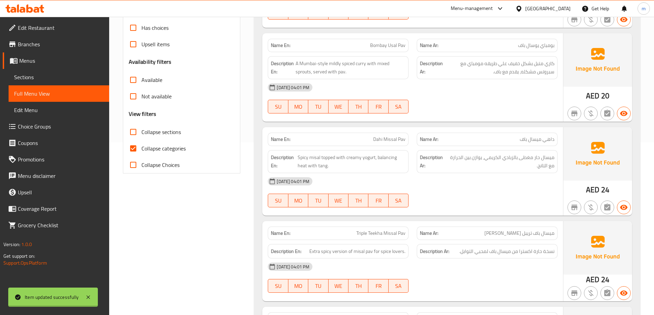
scroll to position [302, 0]
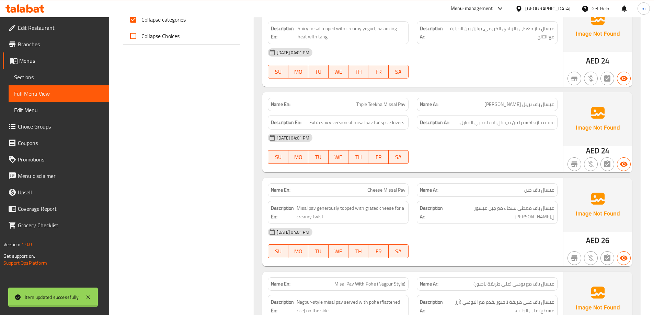
click at [137, 23] on input "Collapse categories" at bounding box center [133, 19] width 16 height 16
checkbox input "false"
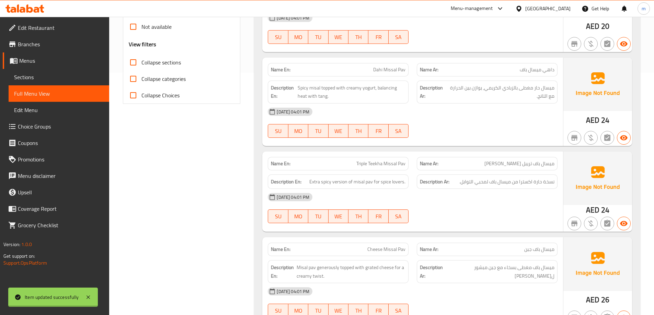
scroll to position [165, 0]
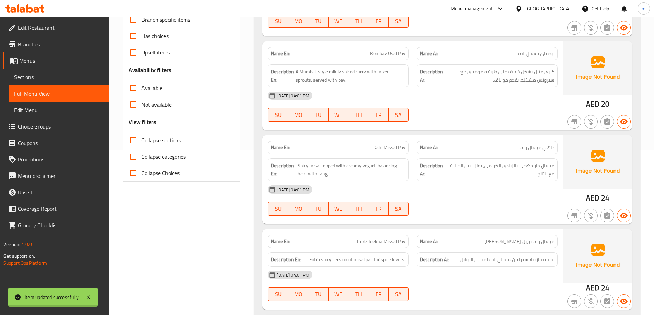
click at [150, 141] on span "Collapse sections" at bounding box center [160, 140] width 39 height 8
click at [141, 141] on input "Collapse sections" at bounding box center [133, 140] width 16 height 16
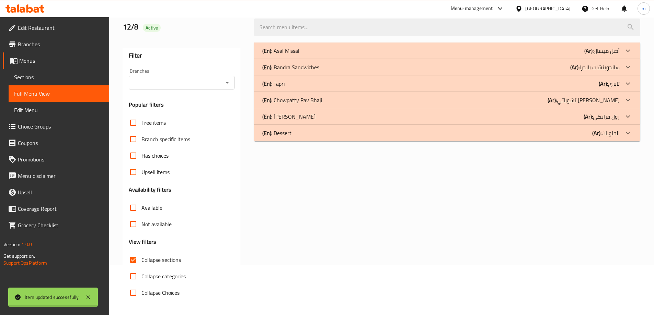
scroll to position [50, 0]
click at [376, 55] on div "(En): Dessert (Ar): الحلويات" at bounding box center [440, 51] width 357 height 8
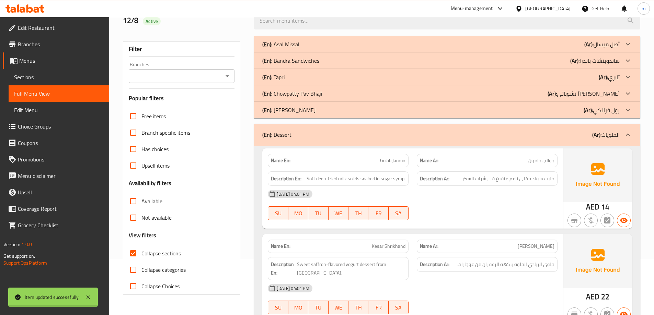
scroll to position [23, 0]
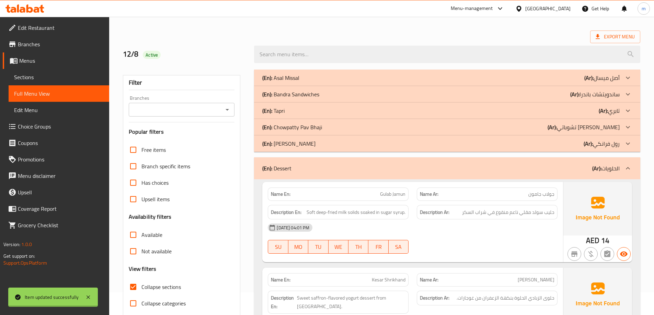
click at [164, 291] on span "Collapse sections" at bounding box center [160, 287] width 39 height 8
click at [141, 292] on input "Collapse sections" at bounding box center [133, 287] width 16 height 16
checkbox input "false"
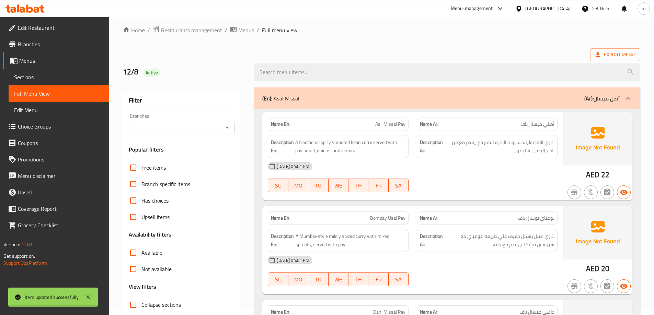
scroll to position [0, 0]
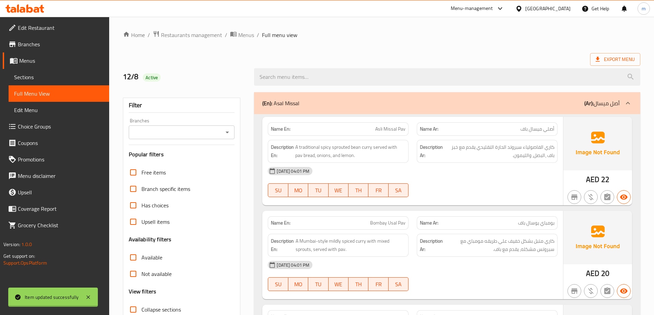
click at [538, 37] on ol "Home / Restaurants management / Menus / Full menu view" at bounding box center [381, 35] width 517 height 9
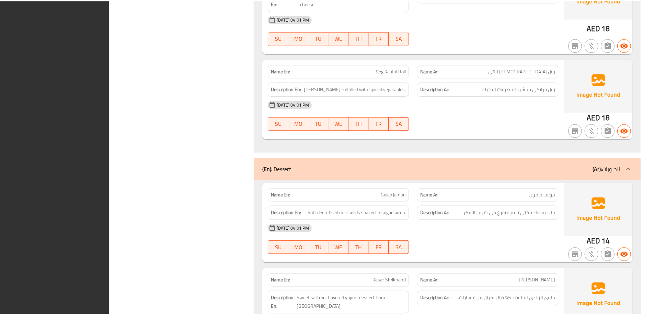
scroll to position [2747, 0]
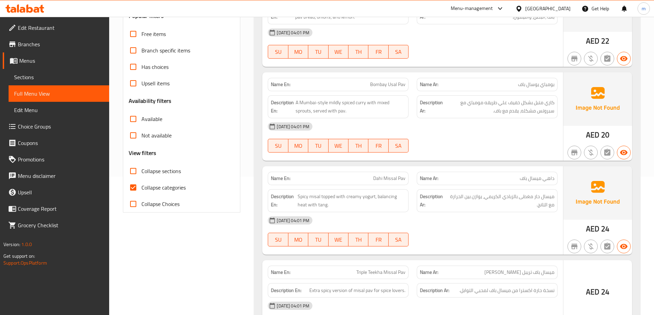
scroll to position [172, 0]
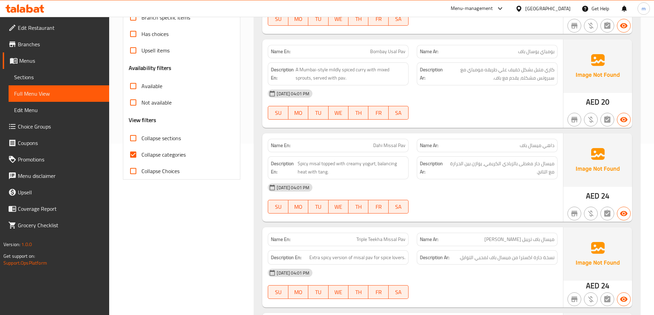
click at [164, 157] on span "Collapse categories" at bounding box center [163, 155] width 44 height 8
click at [141, 157] on input "Collapse categories" at bounding box center [133, 155] width 16 height 16
checkbox input "false"
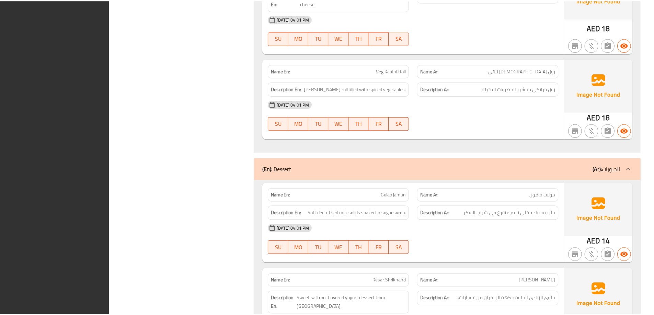
scroll to position [2747, 0]
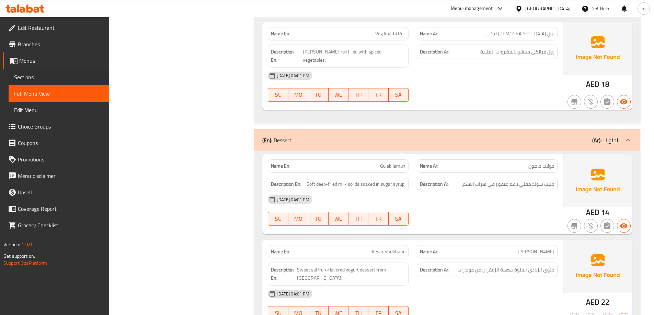
drag, startPoint x: 189, startPoint y: 136, endPoint x: 6, endPoint y: 77, distance: 192.7
click at [6, 77] on div "Sections" at bounding box center [55, 77] width 108 height 16
click at [54, 45] on span "Branches" at bounding box center [61, 44] width 86 height 8
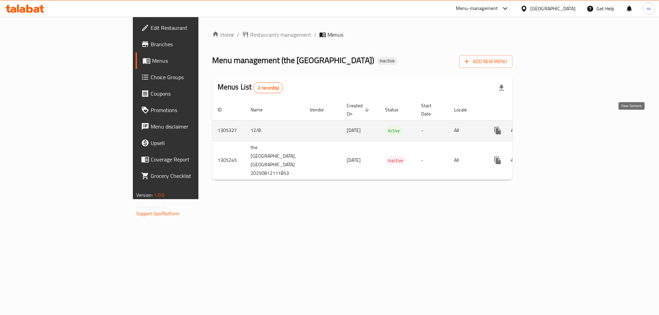
click at [551, 127] on icon "enhanced table" at bounding box center [547, 131] width 8 height 8
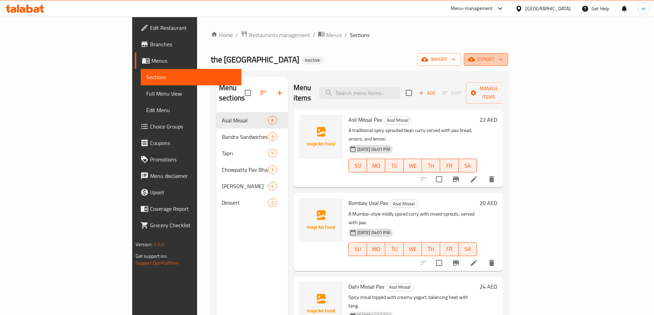
click at [502, 55] on span "export" at bounding box center [485, 59] width 33 height 9
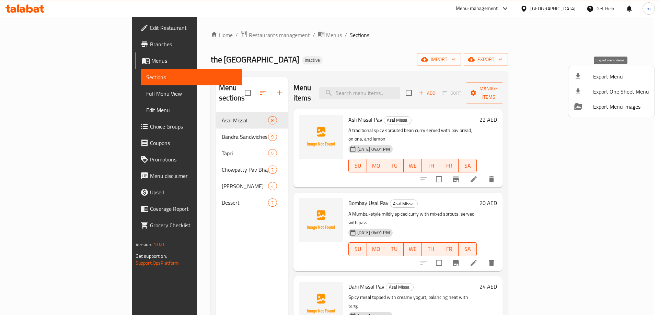
click at [602, 76] on span "Export Menu" at bounding box center [621, 76] width 56 height 8
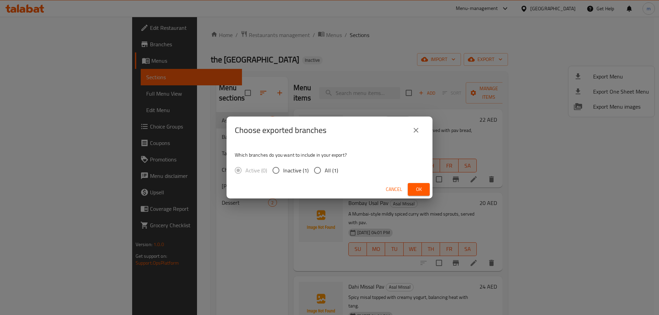
click at [321, 170] on input "All (1)" at bounding box center [317, 170] width 14 height 14
radio input "true"
click at [420, 184] on button "Ok" at bounding box center [419, 189] width 22 height 13
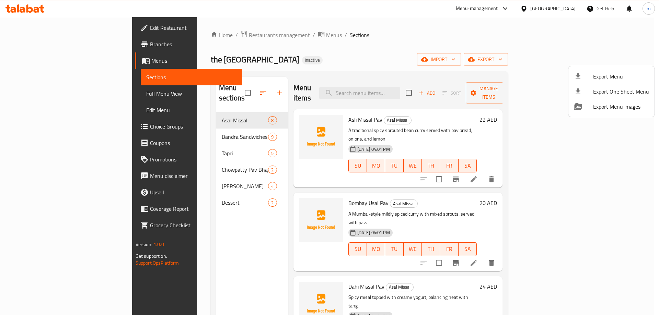
click at [231, 242] on div at bounding box center [329, 157] width 659 height 315
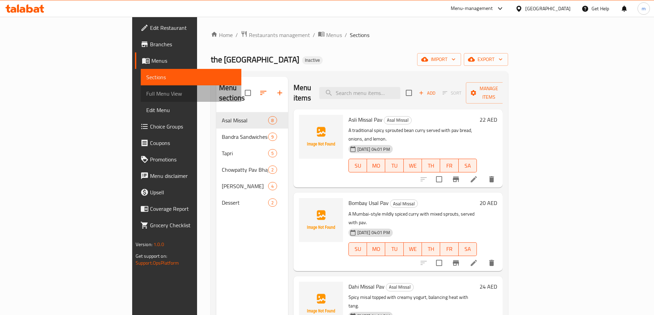
click at [146, 94] on span "Full Menu View" at bounding box center [191, 94] width 90 height 8
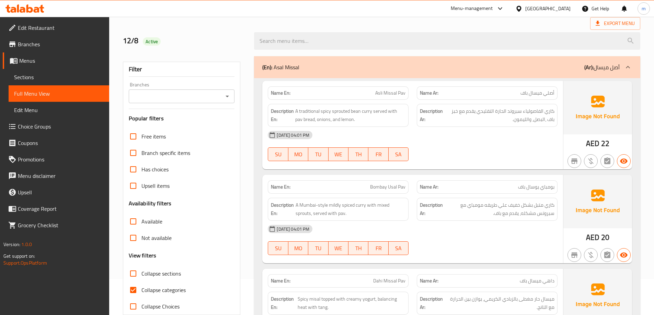
scroll to position [69, 0]
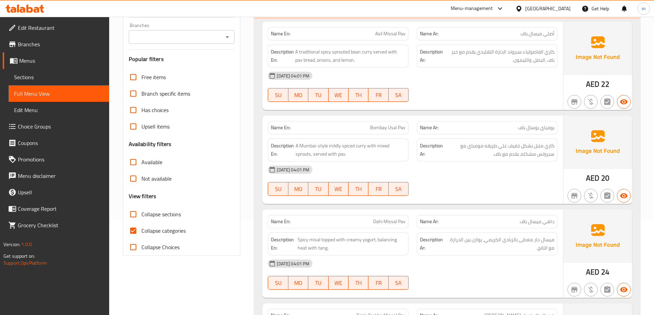
scroll to position [96, 0]
click at [182, 225] on label "Collapse categories" at bounding box center [155, 230] width 61 height 16
click at [141, 225] on input "Collapse categories" at bounding box center [133, 230] width 16 height 16
checkbox input "false"
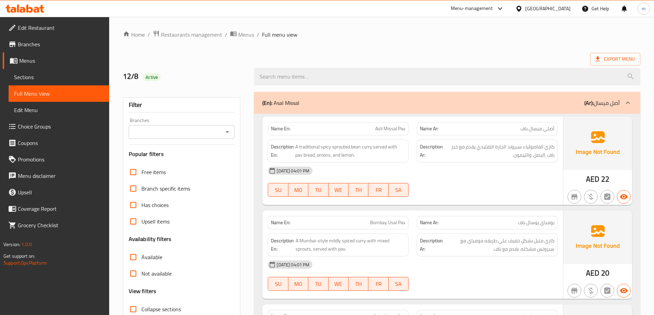
scroll to position [0, 0]
click at [204, 33] on span "Restaurants management" at bounding box center [191, 35] width 61 height 8
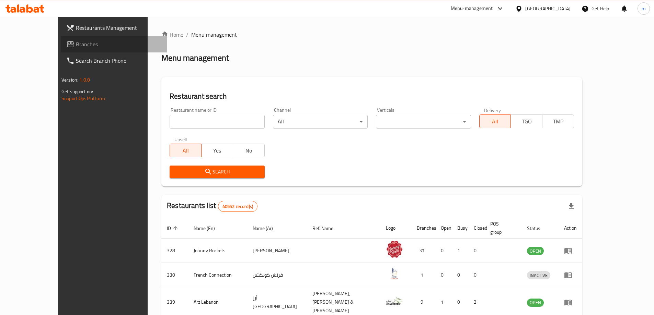
click at [76, 40] on span "Branches" at bounding box center [119, 44] width 86 height 8
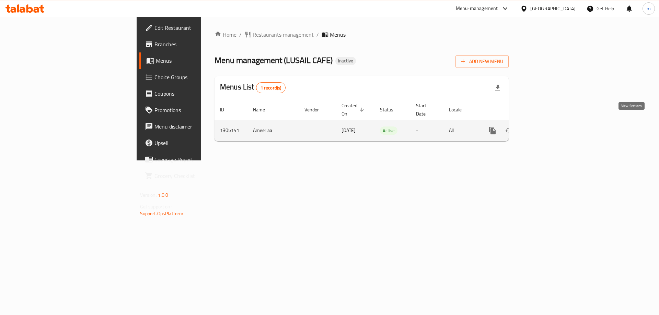
click at [546, 127] on icon "enhanced table" at bounding box center [542, 131] width 8 height 8
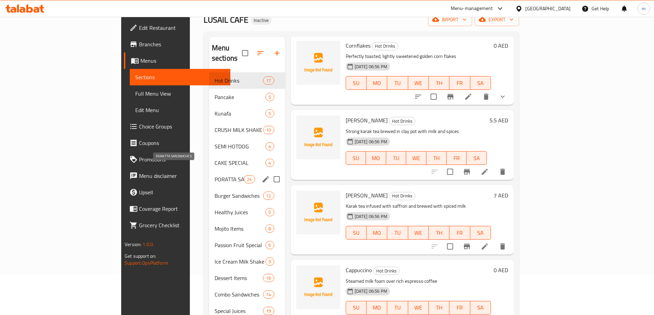
scroll to position [27, 0]
